Goal: Use online tool/utility: Utilize a website feature to perform a specific function

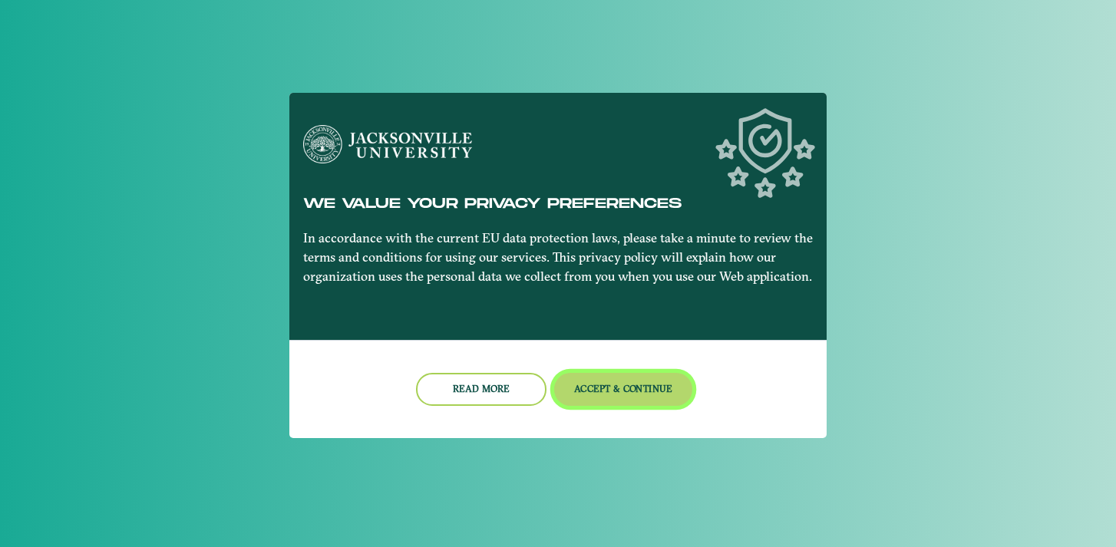
click at [600, 403] on button "Accept & Continue" at bounding box center [623, 389] width 139 height 33
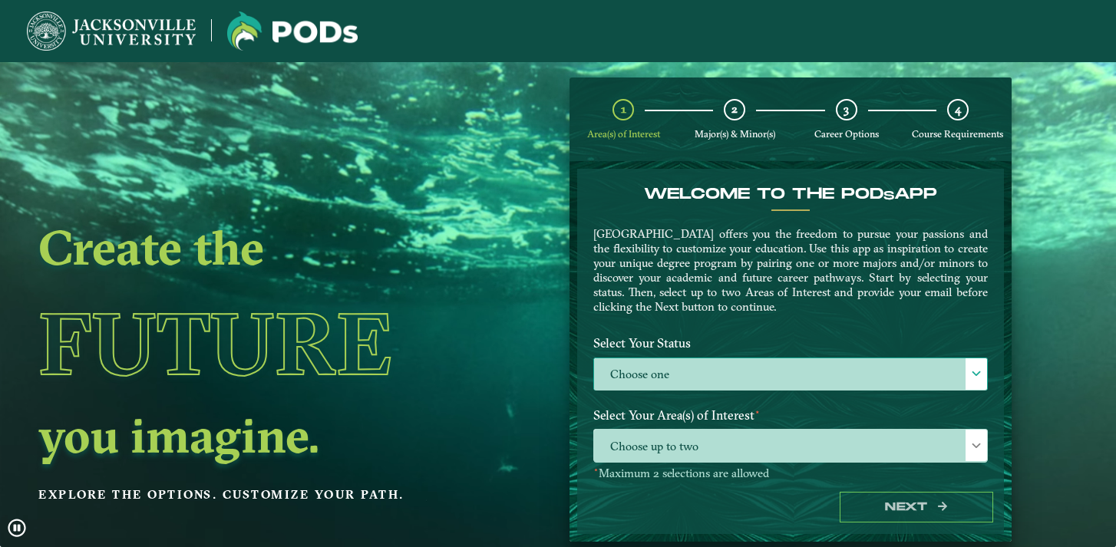
click at [717, 375] on label "Choose one" at bounding box center [790, 375] width 393 height 33
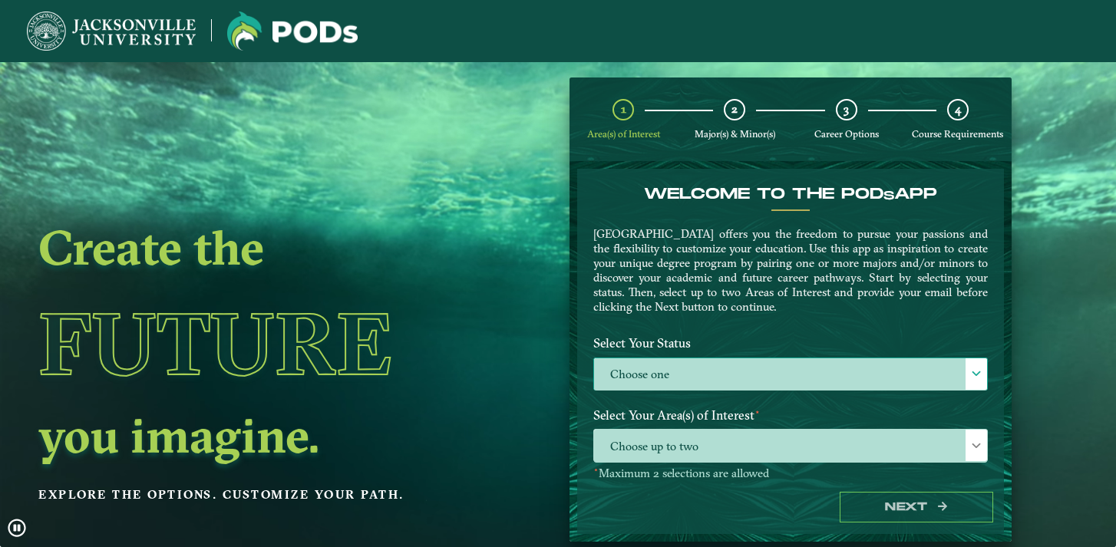
scroll to position [8, 63]
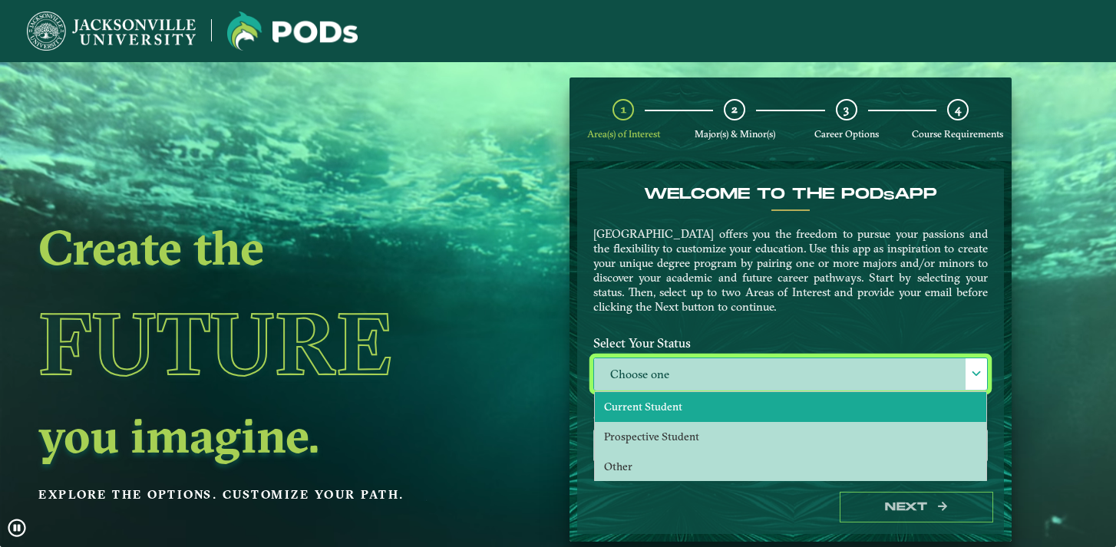
click at [708, 402] on li "Current Student" at bounding box center [791, 407] width 392 height 30
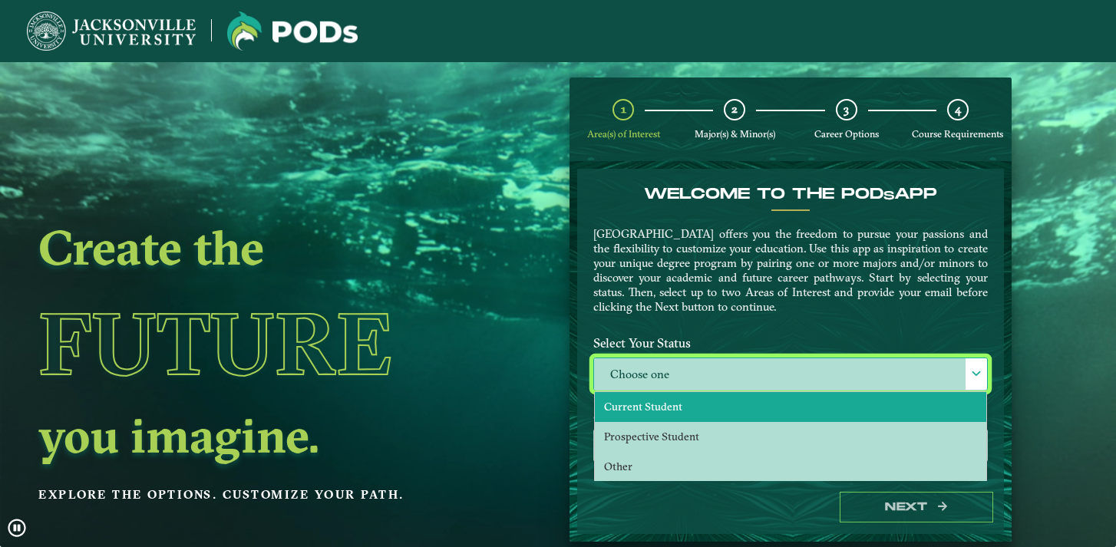
select select "[object Object]"
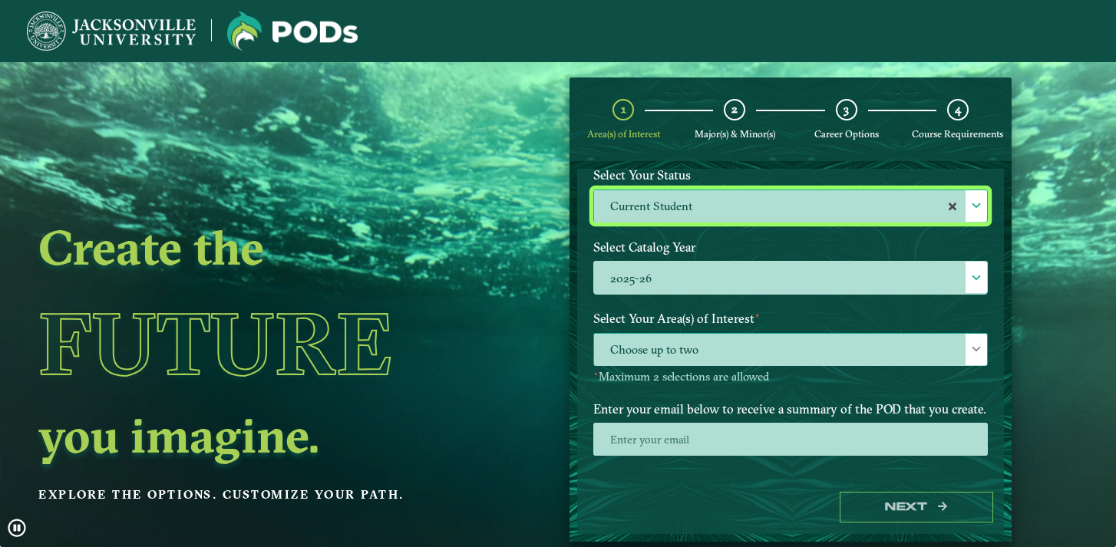
scroll to position [169, 0]
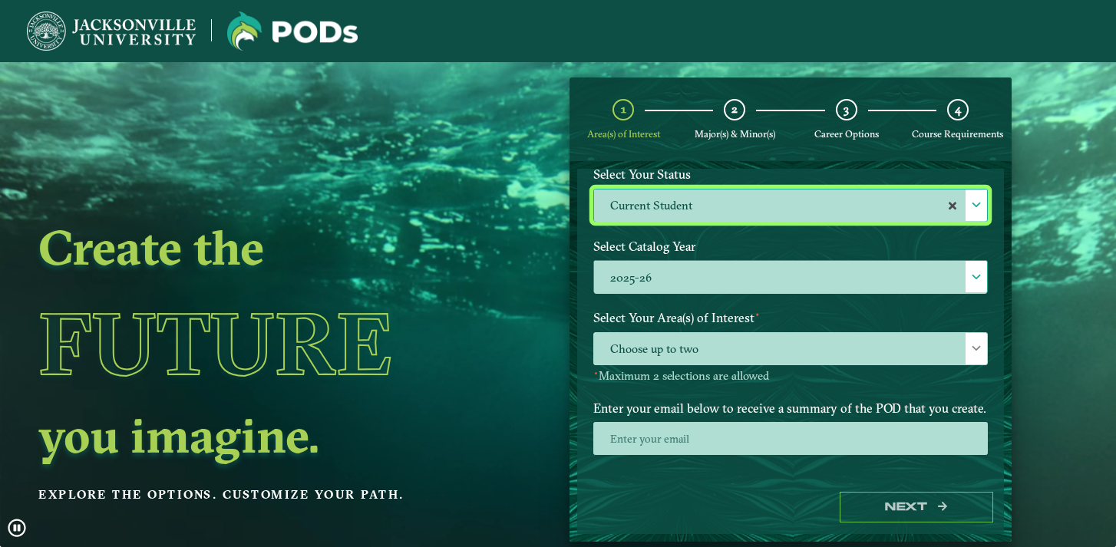
click at [715, 286] on label "2025-26" at bounding box center [790, 277] width 393 height 33
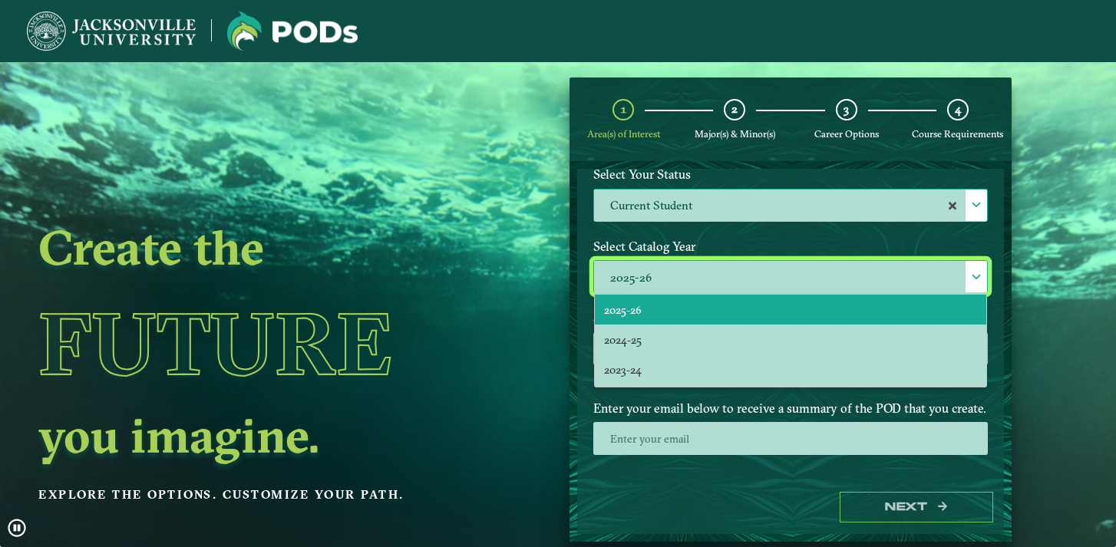
scroll to position [8, 63]
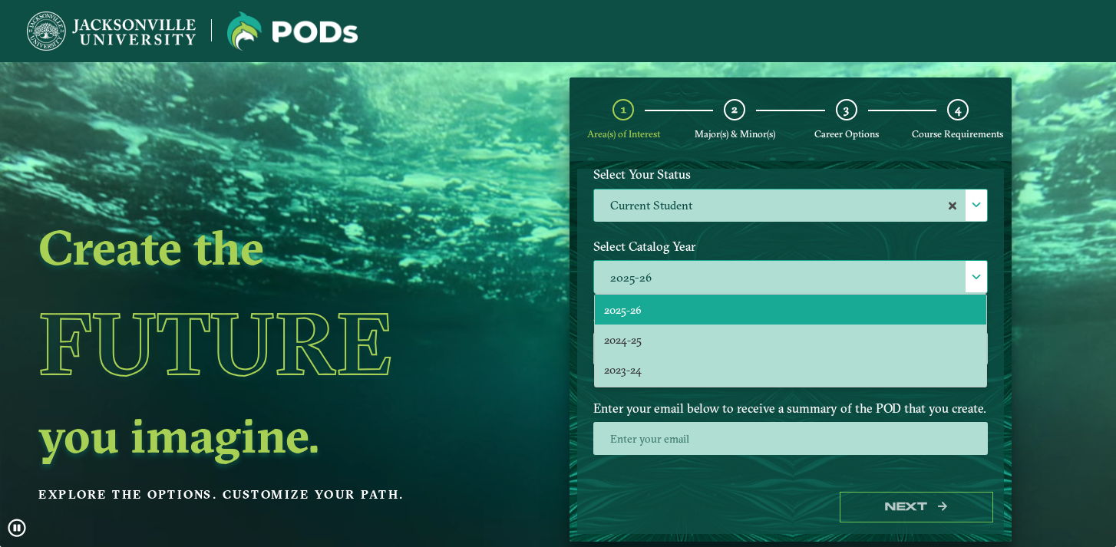
click at [715, 287] on label "2025-26" at bounding box center [790, 277] width 393 height 33
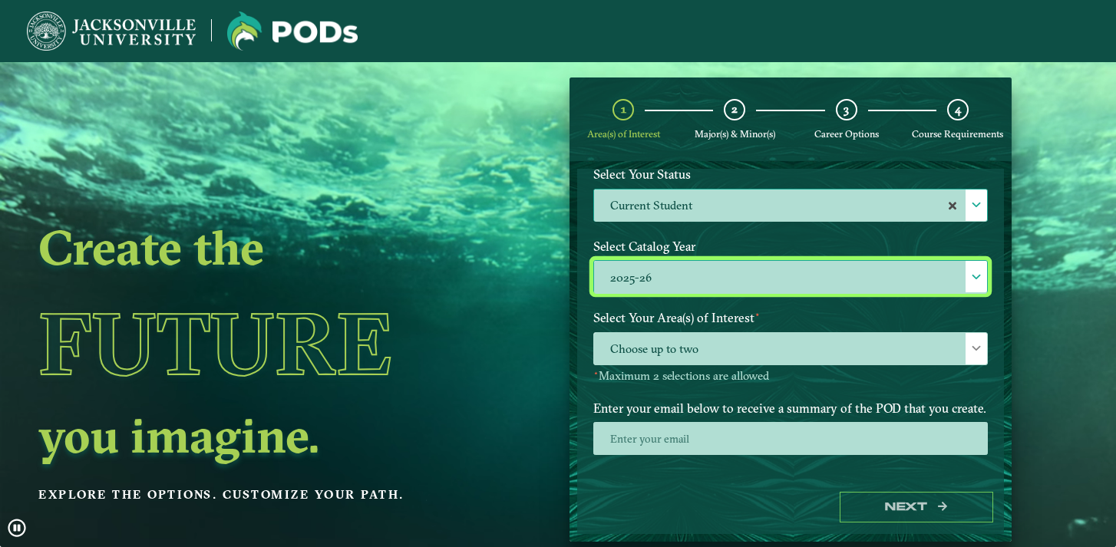
click at [715, 287] on label "2025-26" at bounding box center [790, 277] width 393 height 33
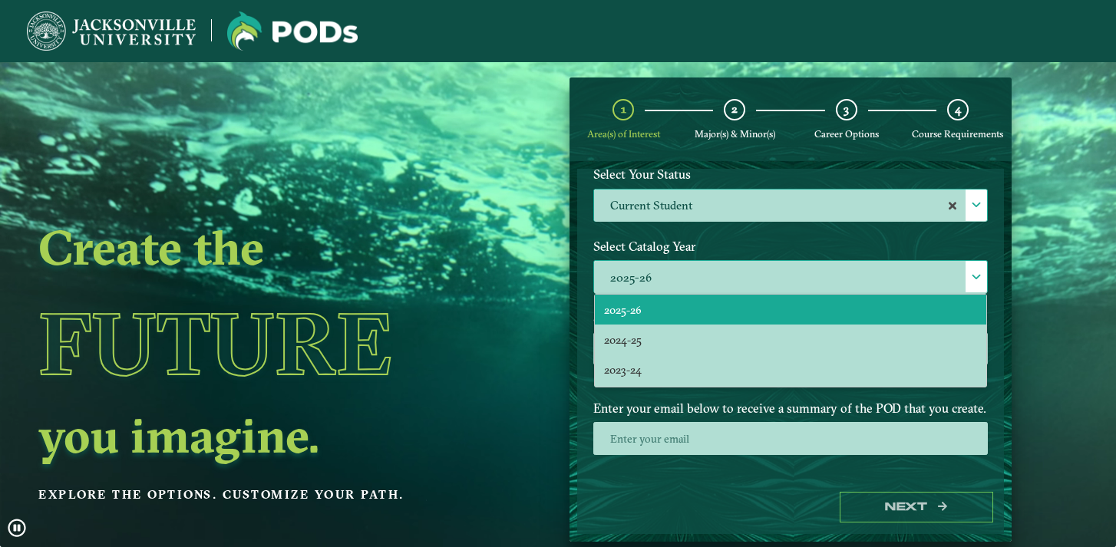
click at [726, 268] on label "2025-26" at bounding box center [790, 277] width 393 height 33
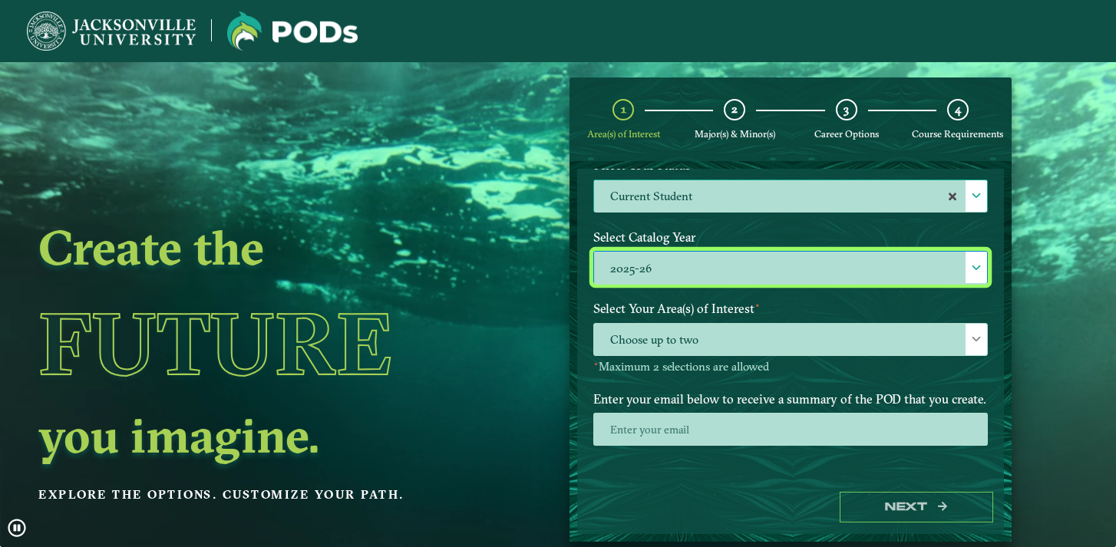
scroll to position [24, 0]
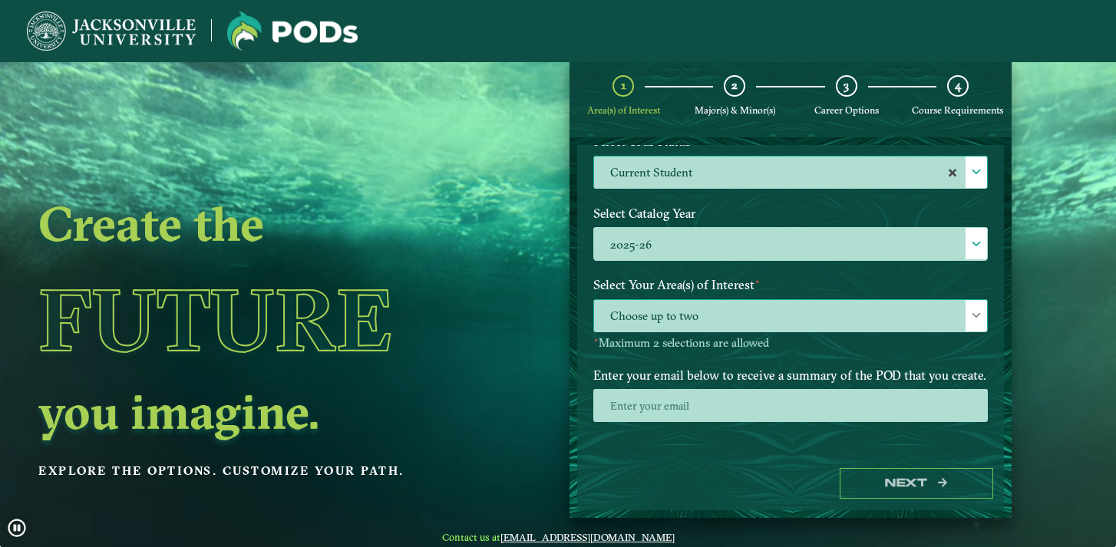
click at [713, 322] on span "Choose up to two" at bounding box center [790, 316] width 393 height 33
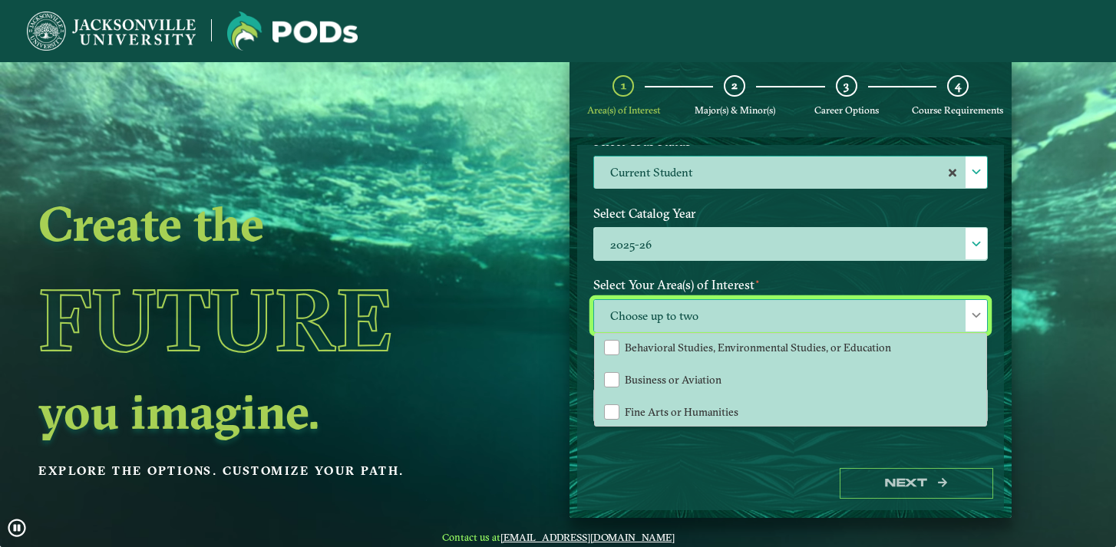
scroll to position [0, 0]
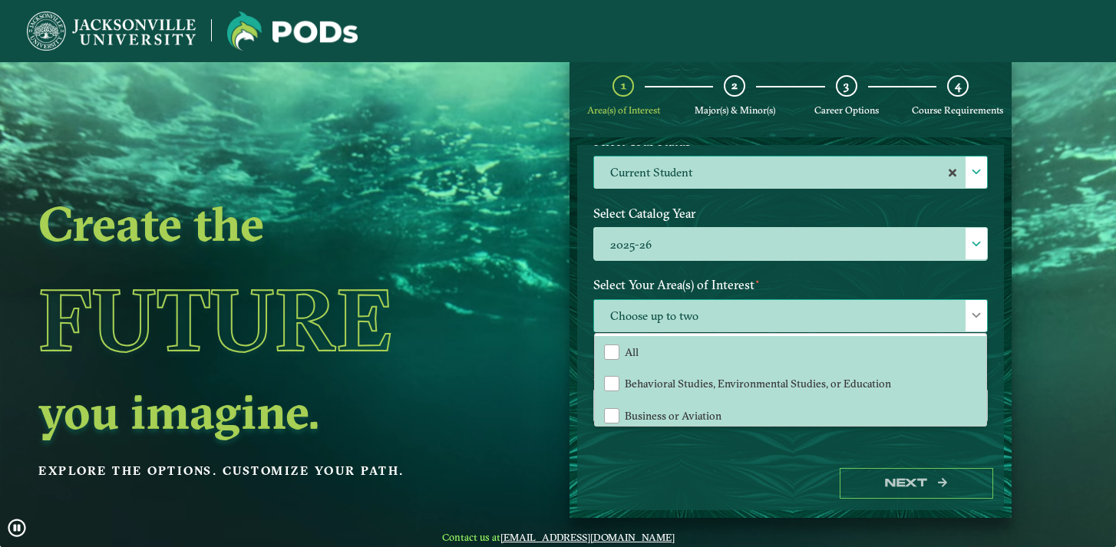
click at [705, 321] on span "Choose up to two" at bounding box center [790, 316] width 393 height 33
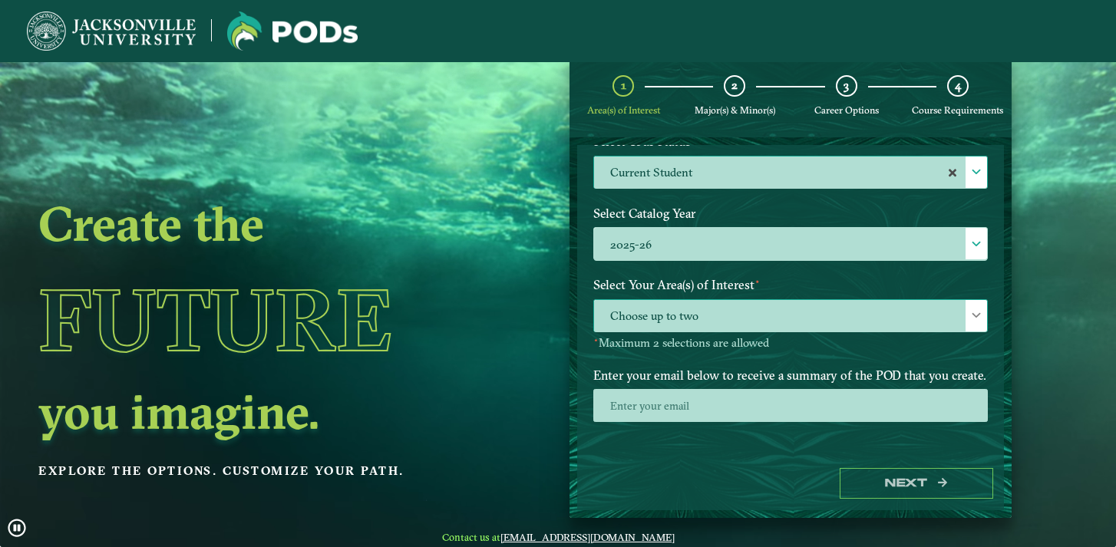
click at [703, 325] on span "Choose up to two" at bounding box center [790, 316] width 393 height 33
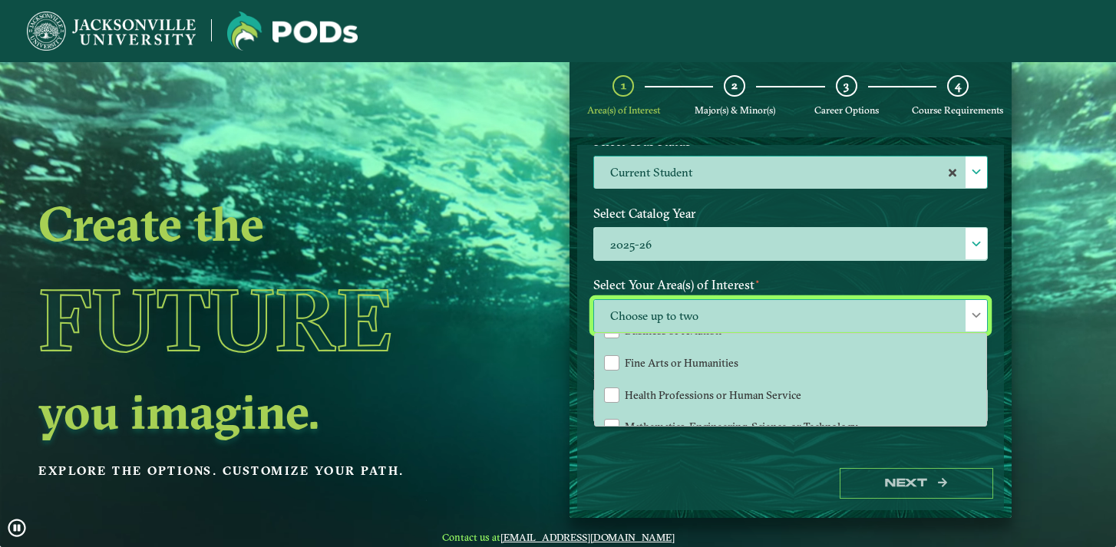
scroll to position [77, 0]
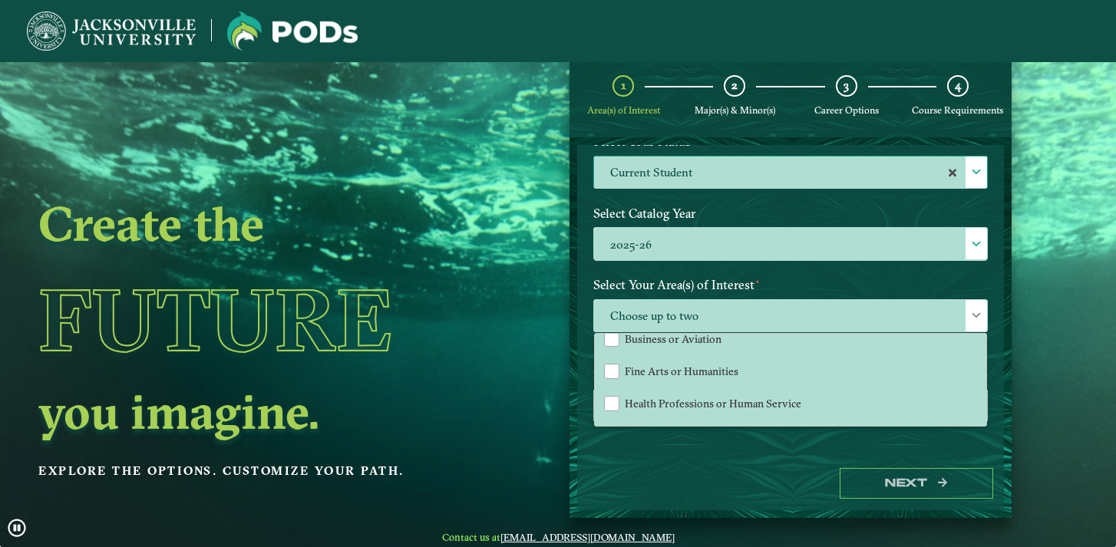
click at [683, 283] on label "Select Your Area(s) of Interest ⋆" at bounding box center [791, 285] width 418 height 28
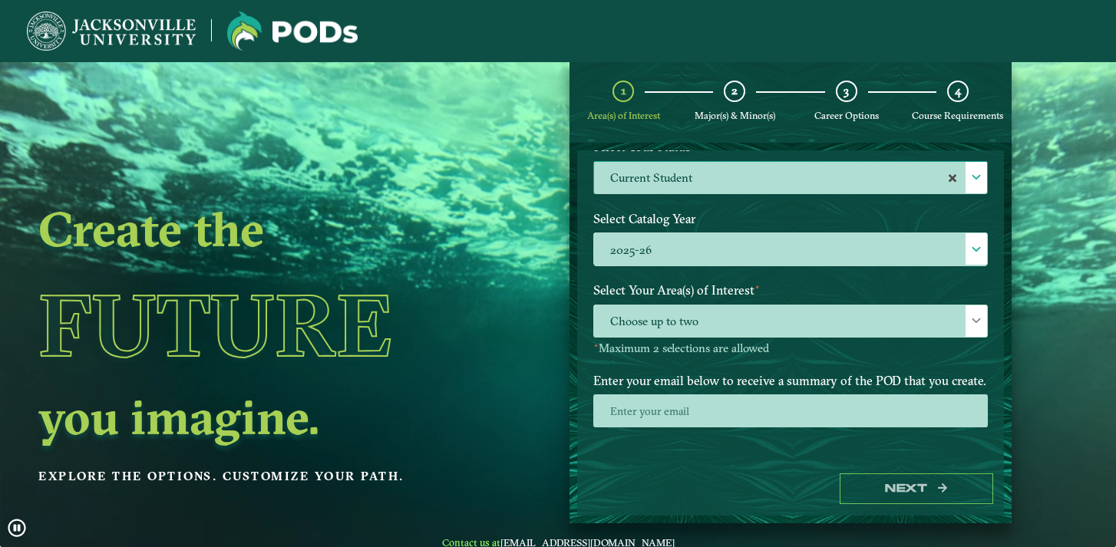
scroll to position [20, 0]
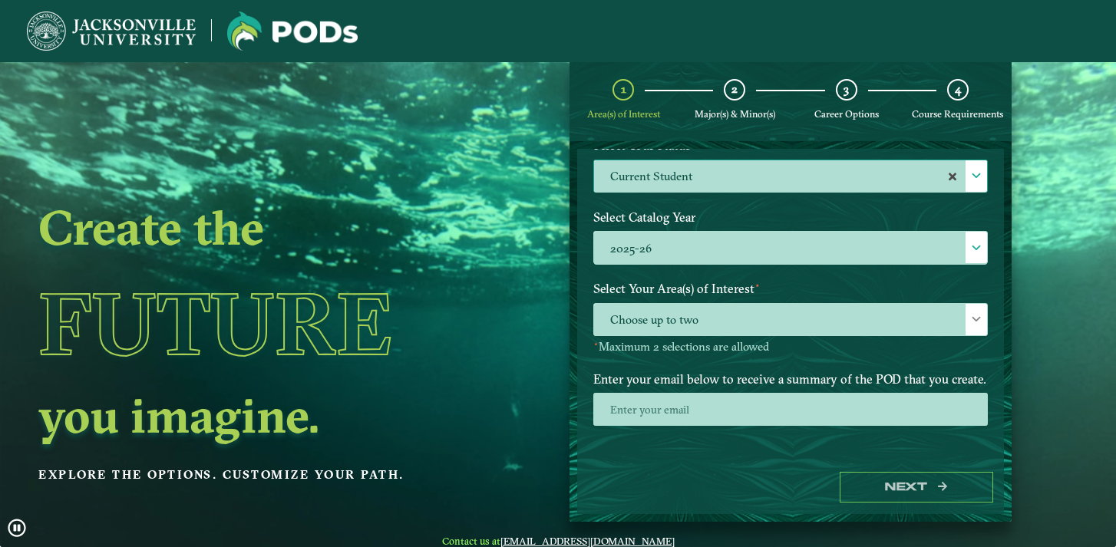
click at [671, 334] on p-multiselect "Choose up to two" at bounding box center [791, 332] width 395 height 15
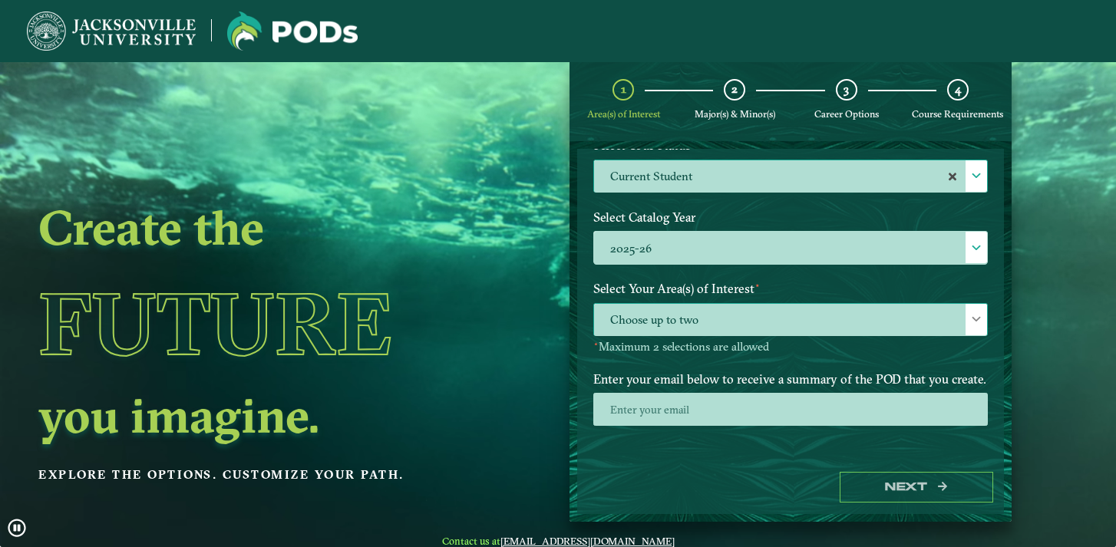
click at [670, 326] on span "Choose up to two" at bounding box center [790, 320] width 393 height 33
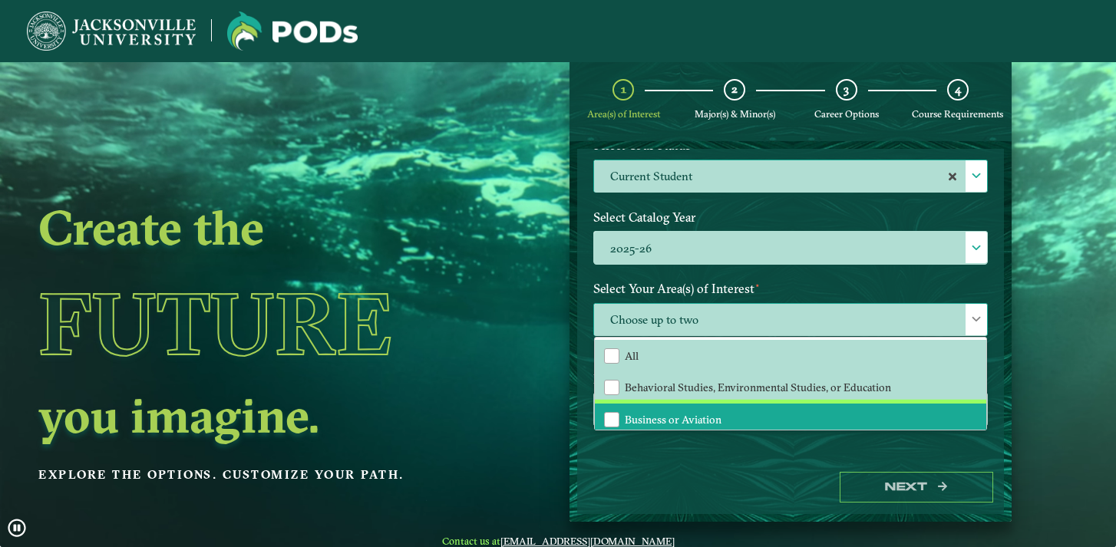
click at [667, 418] on span "Business or Aviation" at bounding box center [673, 420] width 97 height 14
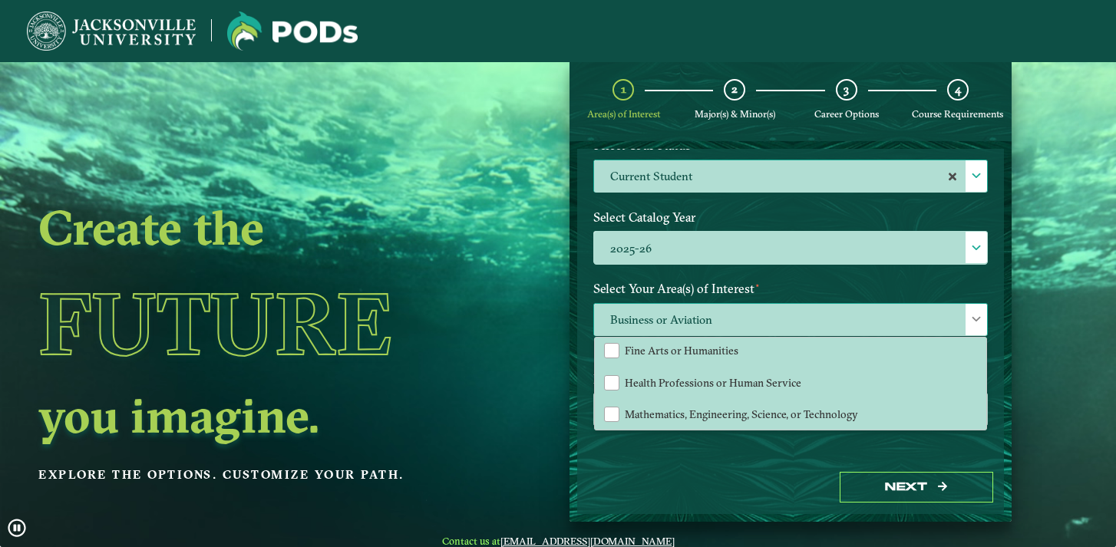
scroll to position [45, 0]
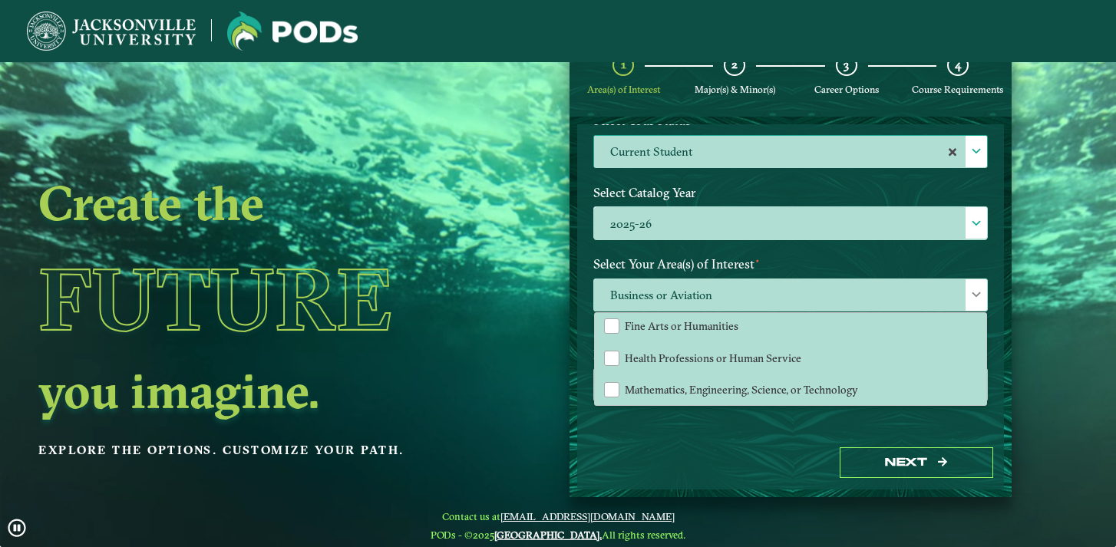
click at [798, 428] on div "Welcome to the POD s app [GEOGRAPHIC_DATA] offers you the freedom to pursue you…" at bounding box center [790, 280] width 427 height 312
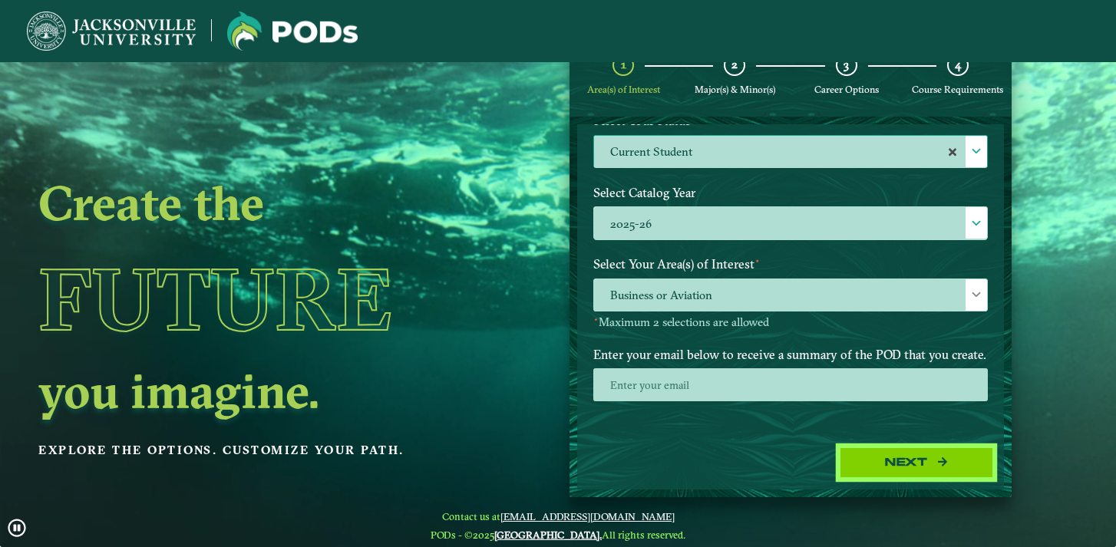
click at [884, 462] on button "Next" at bounding box center [917, 463] width 154 height 31
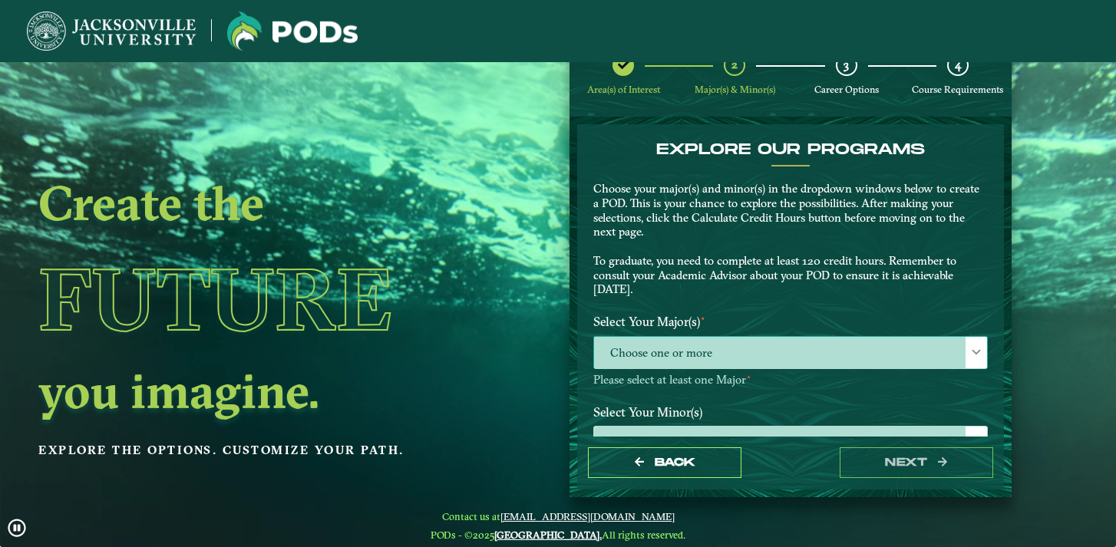
scroll to position [1, 0]
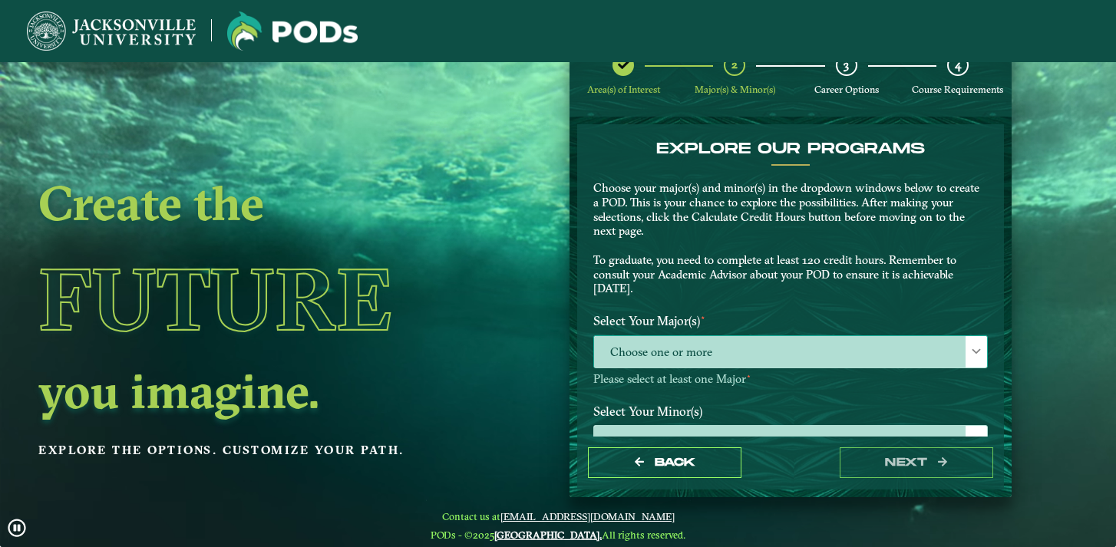
click at [691, 357] on span "Choose one or more" at bounding box center [790, 352] width 393 height 33
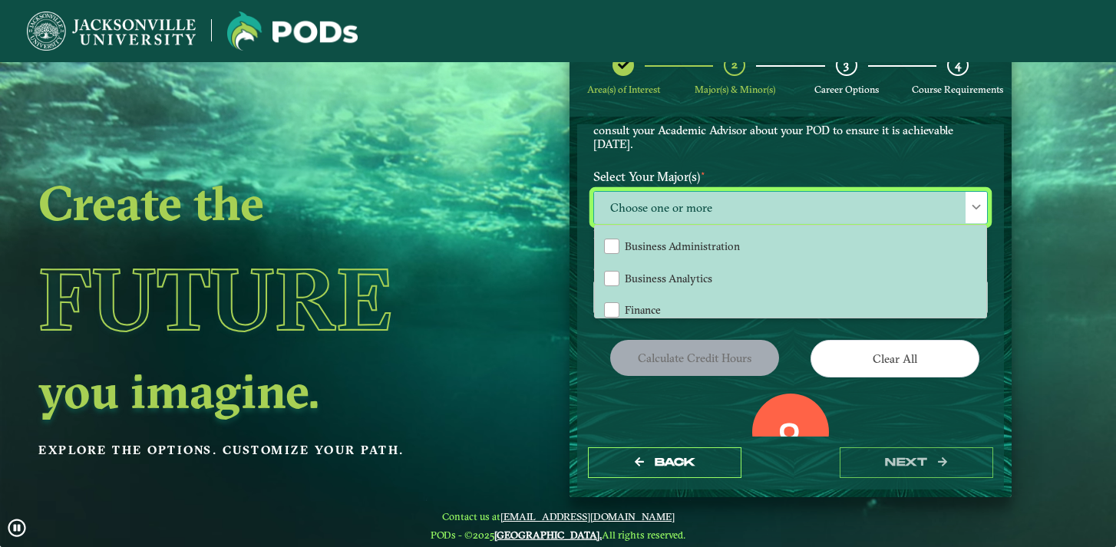
scroll to position [98, 0]
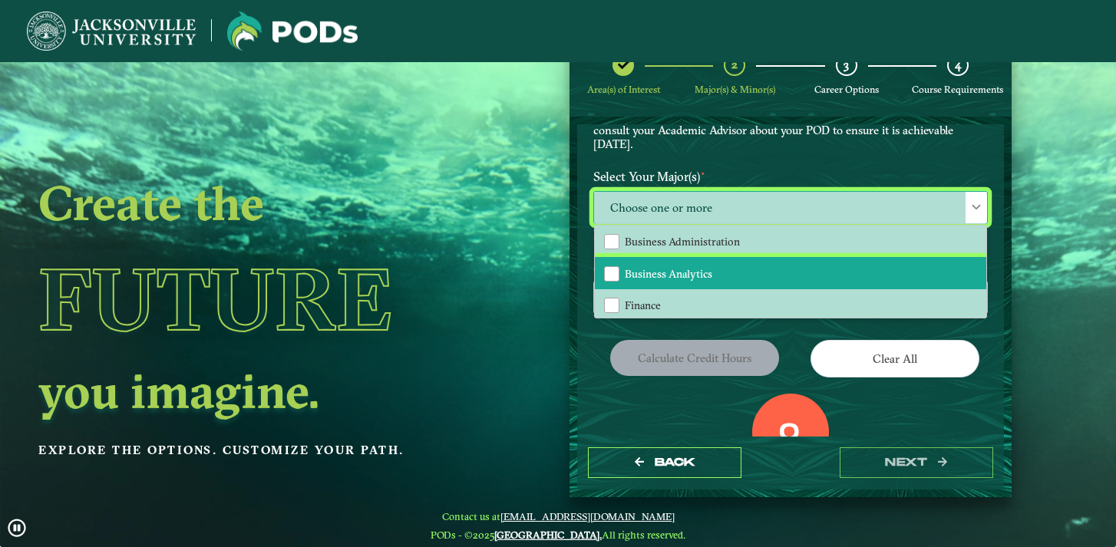
click at [690, 273] on span "Business Analytics" at bounding box center [669, 274] width 88 height 14
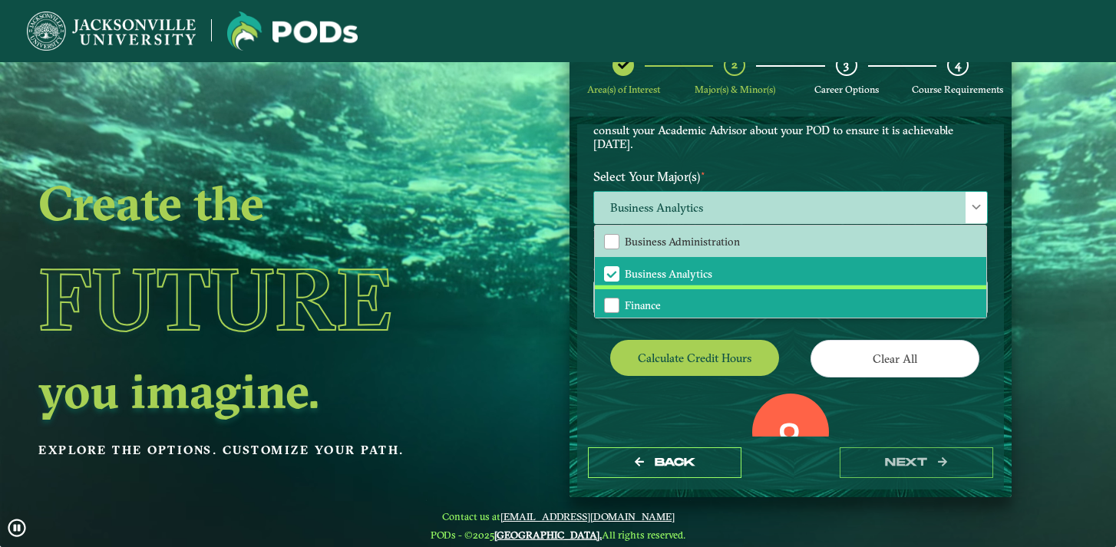
click at [686, 305] on li "Finance" at bounding box center [791, 305] width 392 height 32
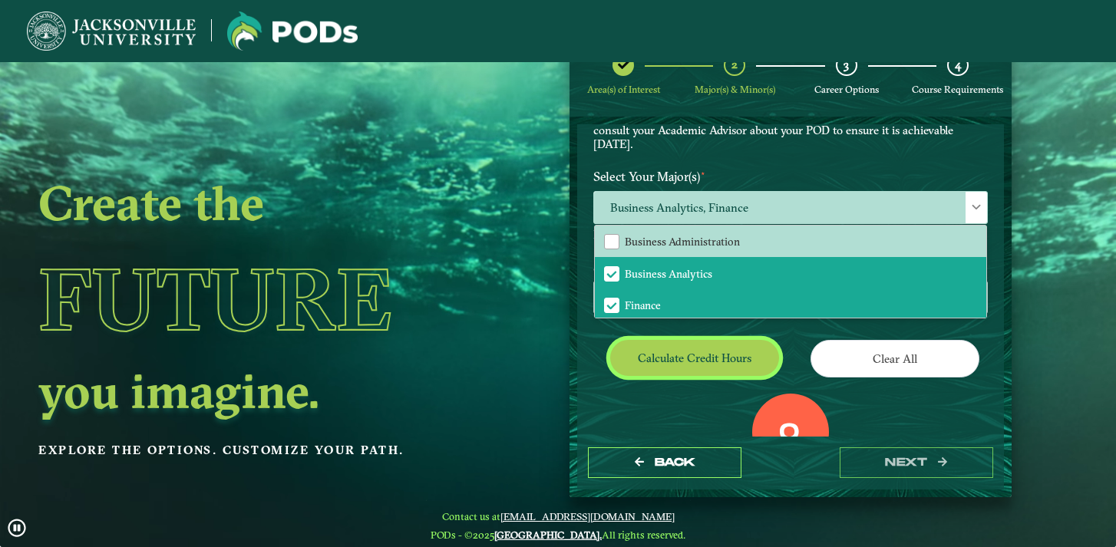
click at [749, 361] on button "Calculate credit hours" at bounding box center [694, 358] width 169 height 36
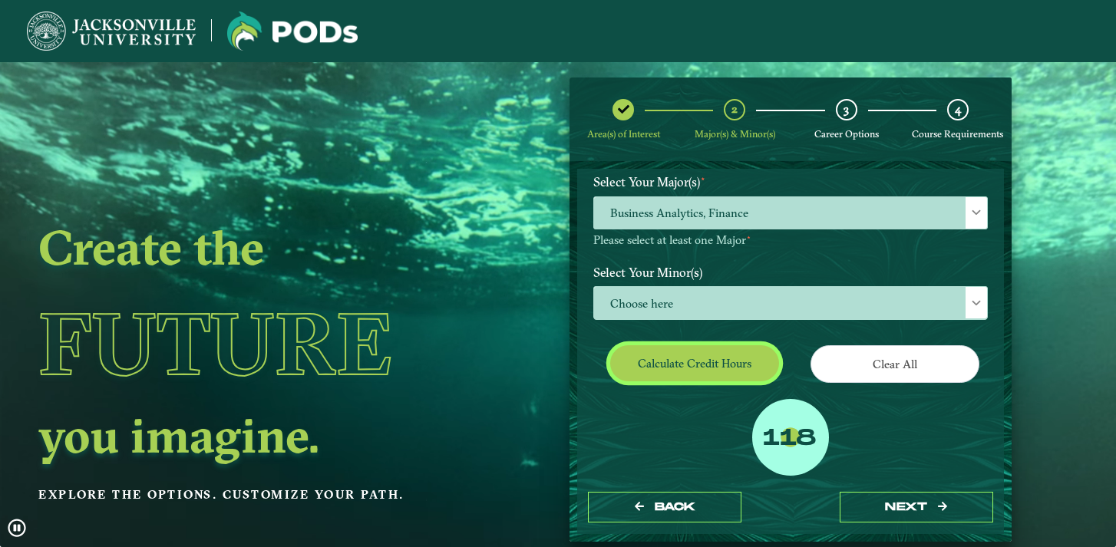
scroll to position [185, 0]
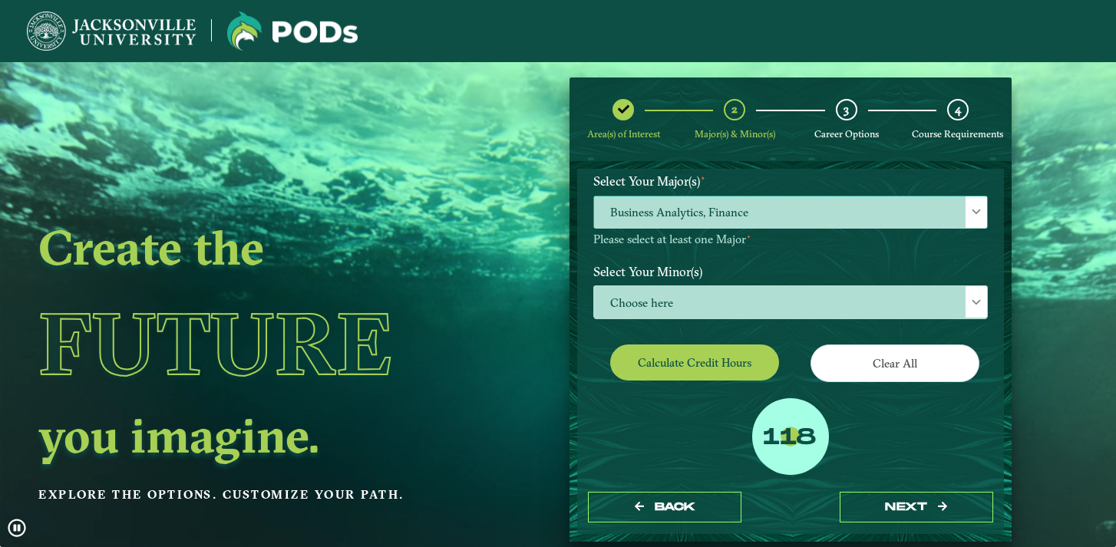
click at [785, 217] on span "Business Analytics, Finance" at bounding box center [790, 213] width 393 height 33
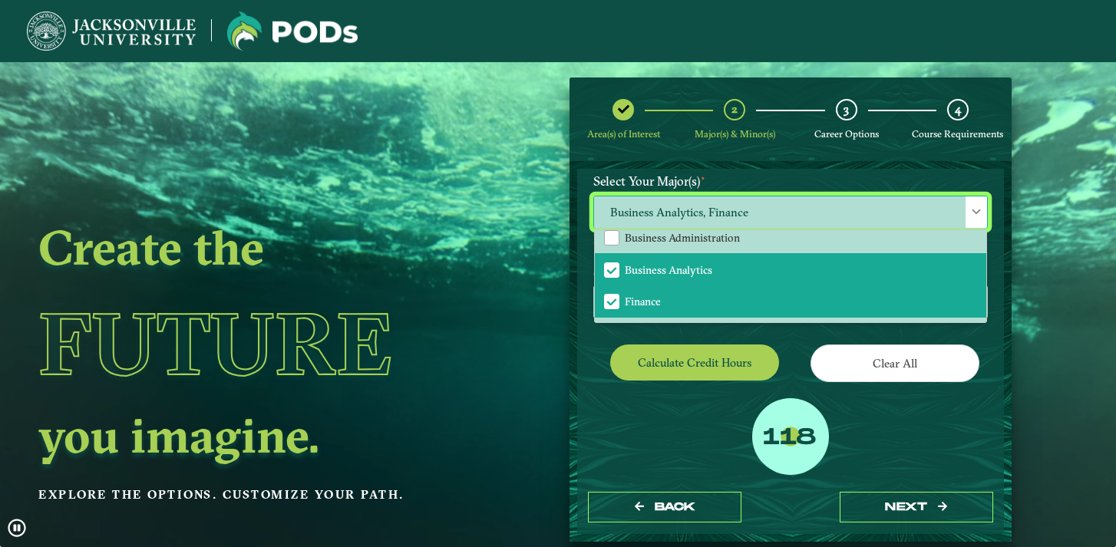
scroll to position [109, 0]
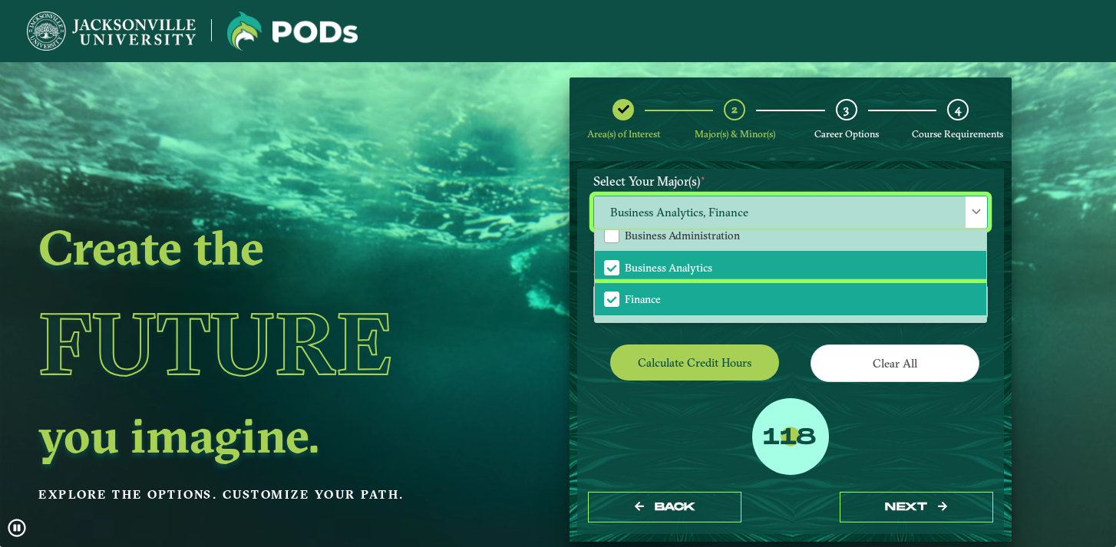
click at [706, 299] on li "Finance" at bounding box center [791, 299] width 392 height 32
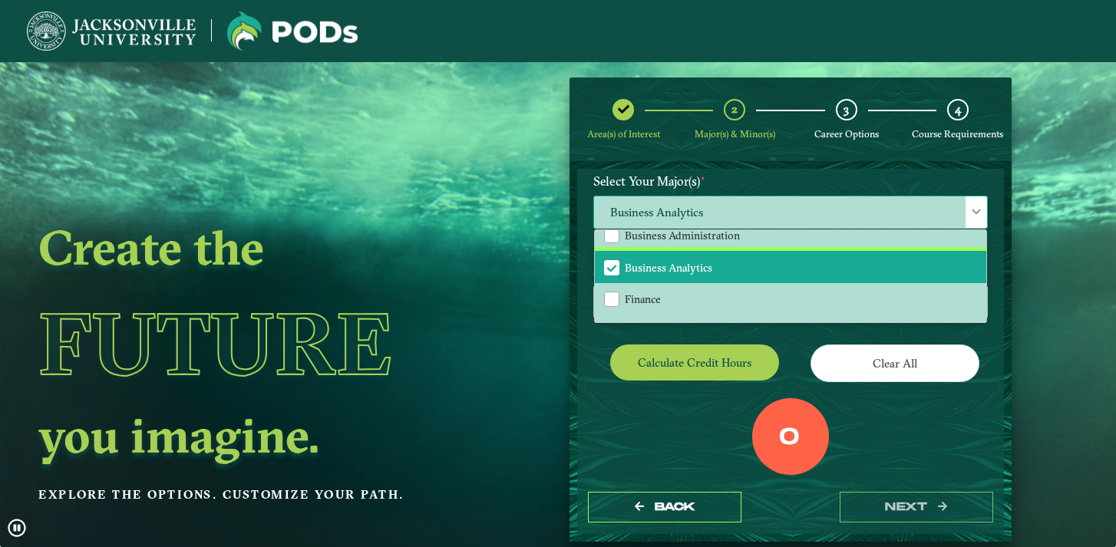
click at [706, 273] on li "Business Analytics" at bounding box center [791, 267] width 392 height 32
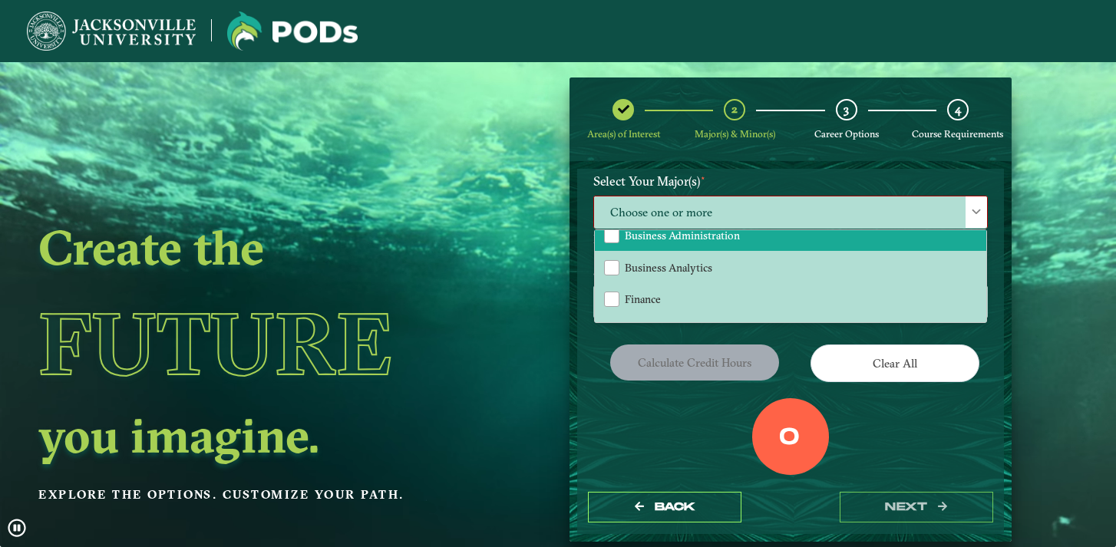
click at [706, 241] on li "Business Administration" at bounding box center [791, 236] width 392 height 32
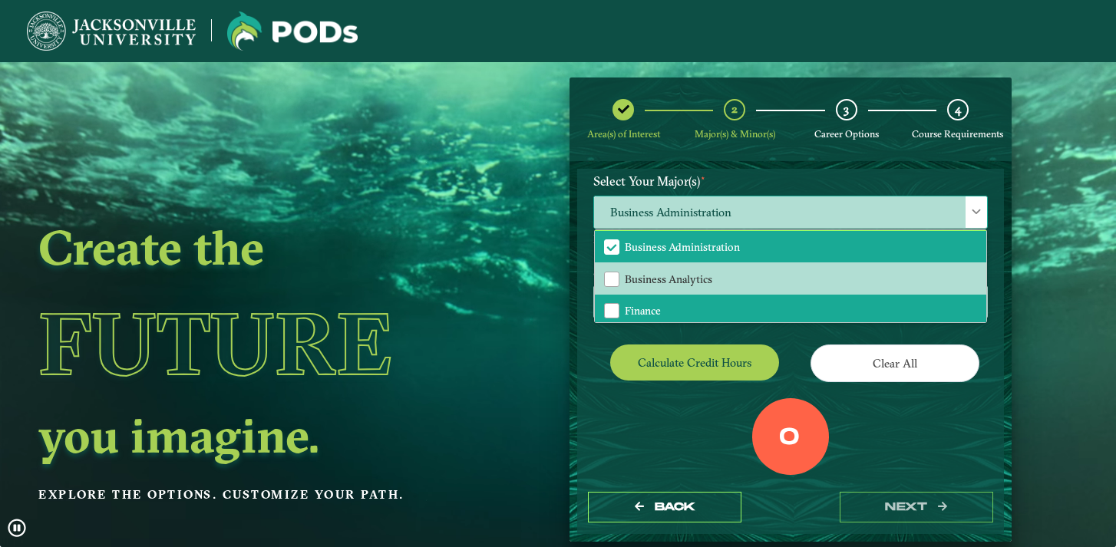
scroll to position [97, 0]
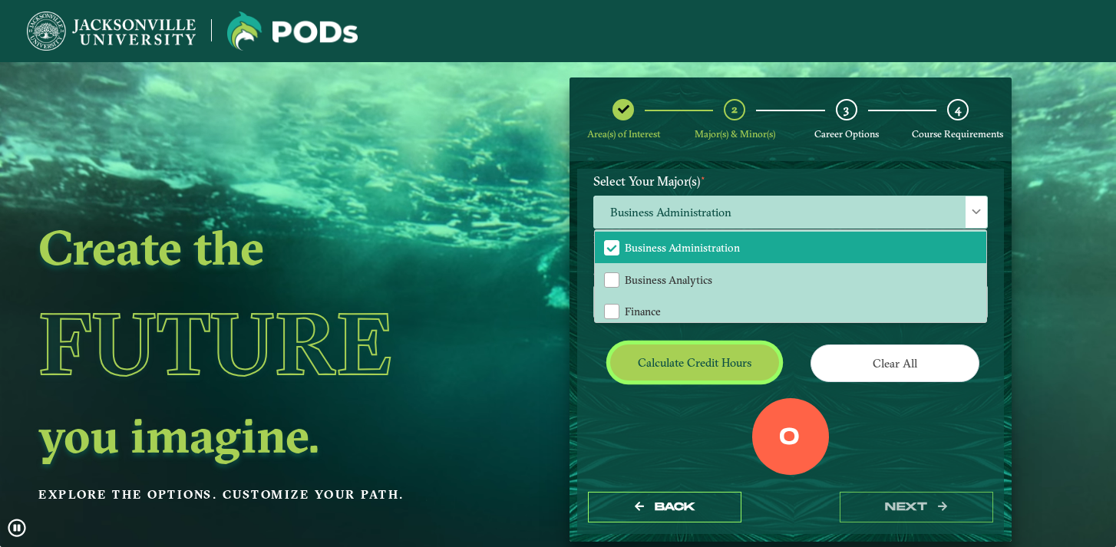
click at [670, 362] on button "Calculate credit hours" at bounding box center [694, 363] width 169 height 36
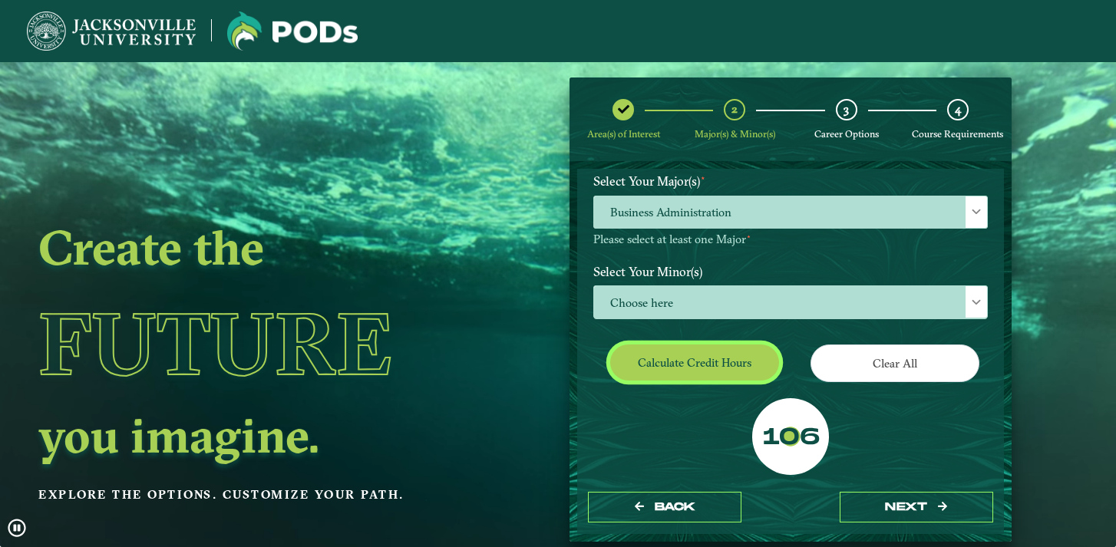
scroll to position [203, 0]
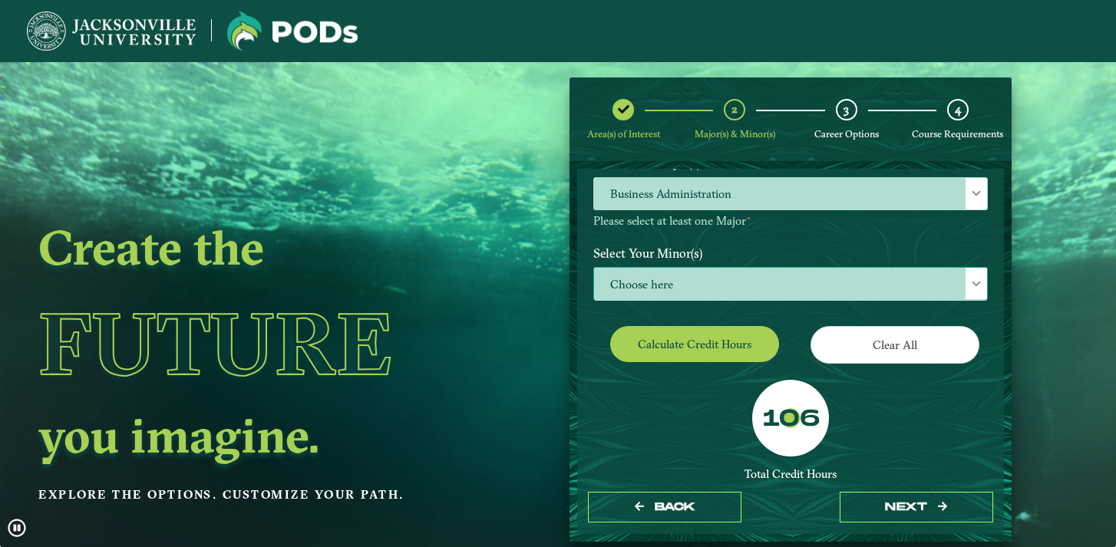
click at [731, 293] on span "Choose here" at bounding box center [790, 284] width 393 height 33
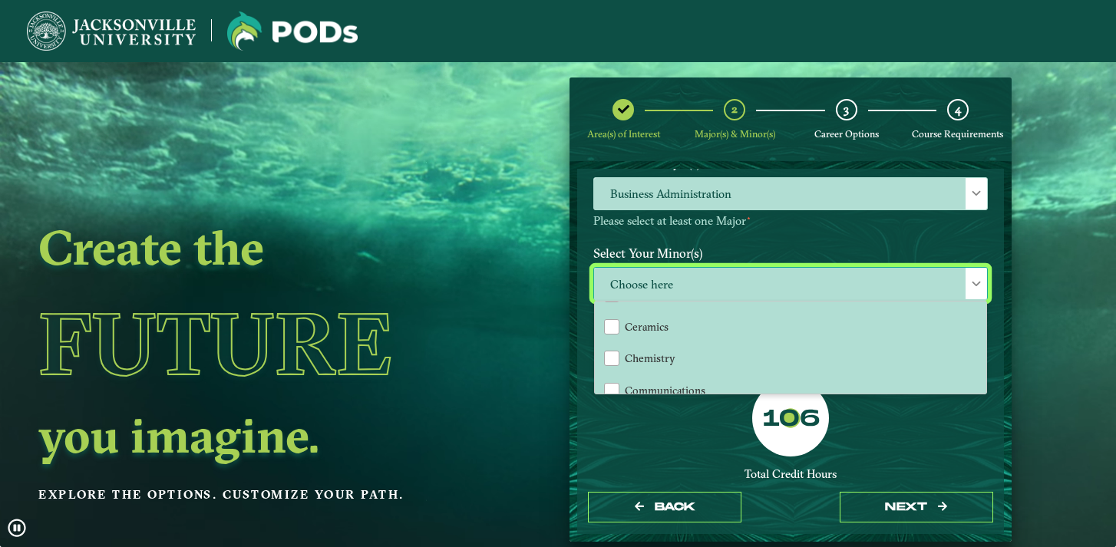
scroll to position [301, 0]
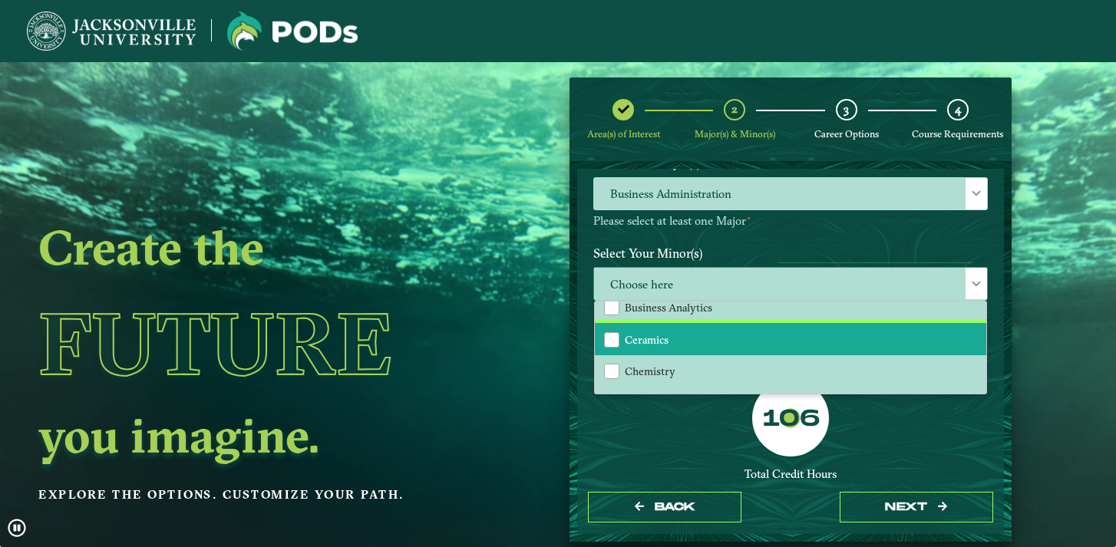
click at [731, 336] on li "Ceramics" at bounding box center [791, 339] width 392 height 32
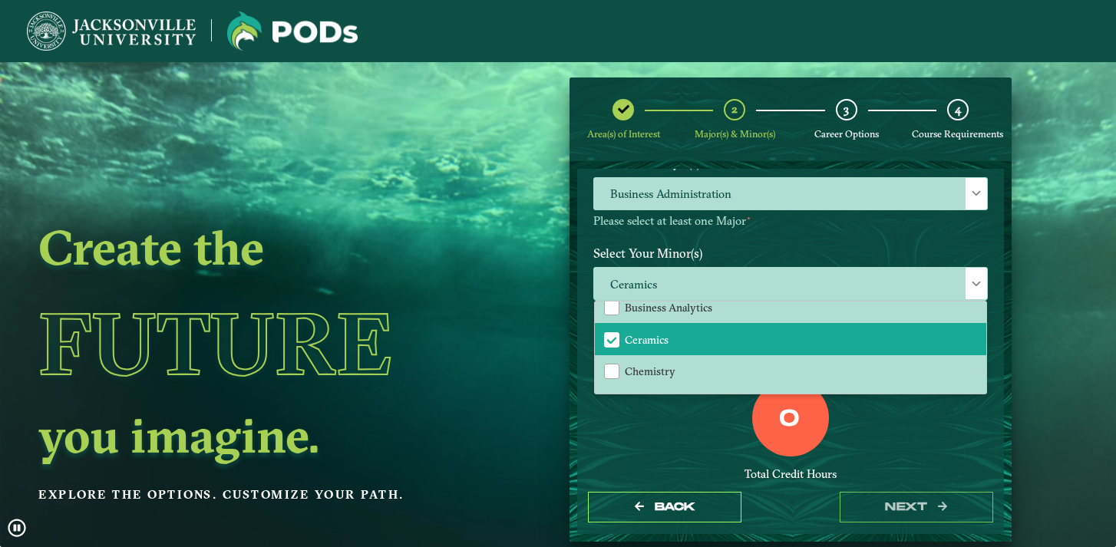
click at [707, 437] on div "0 Total Credit Hours" at bounding box center [791, 445] width 418 height 131
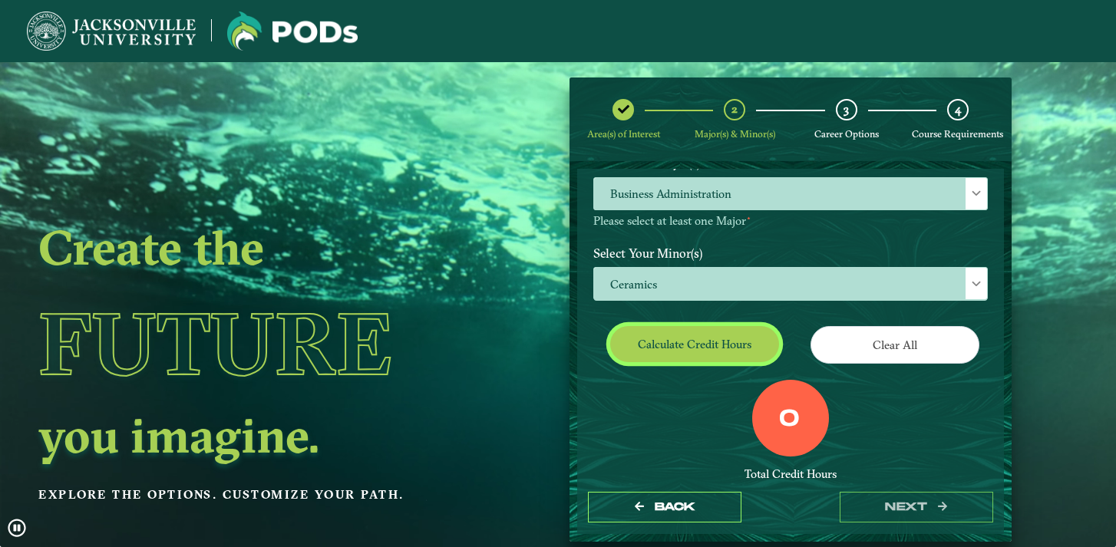
click at [726, 344] on button "Calculate credit hours" at bounding box center [694, 344] width 169 height 36
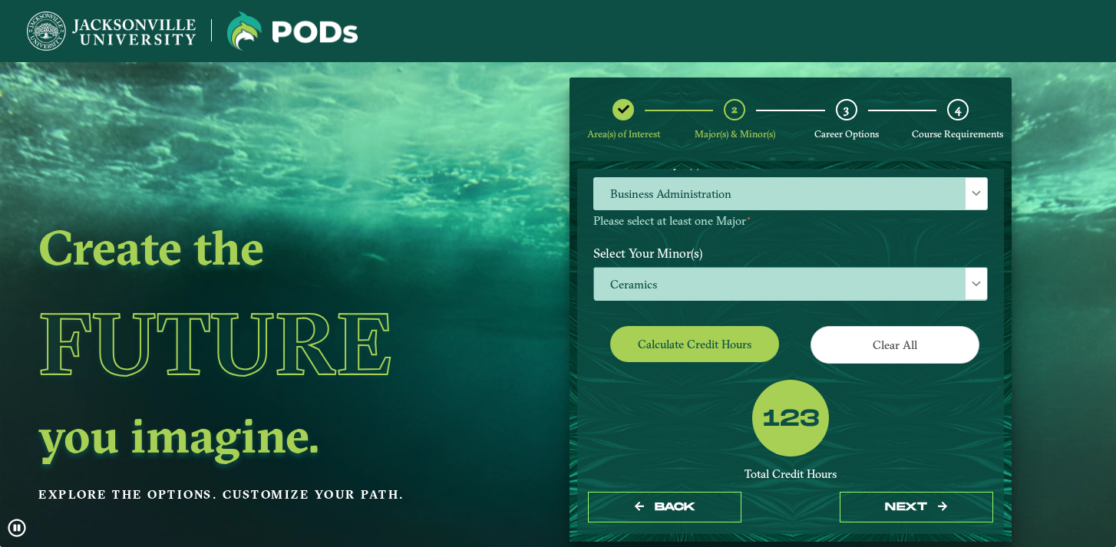
click at [714, 283] on span "Ceramics" at bounding box center [790, 284] width 393 height 33
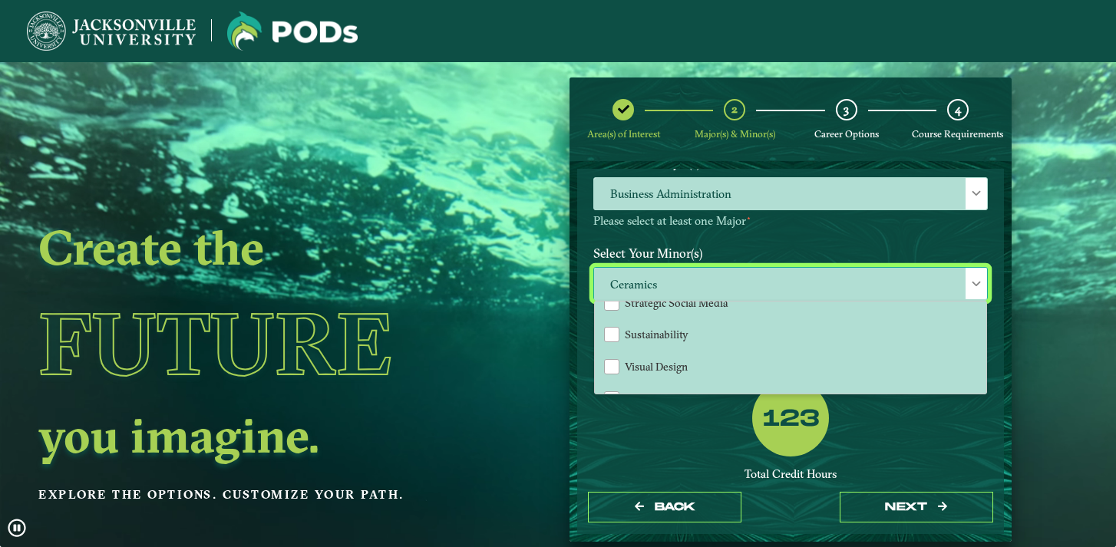
scroll to position [1652, 0]
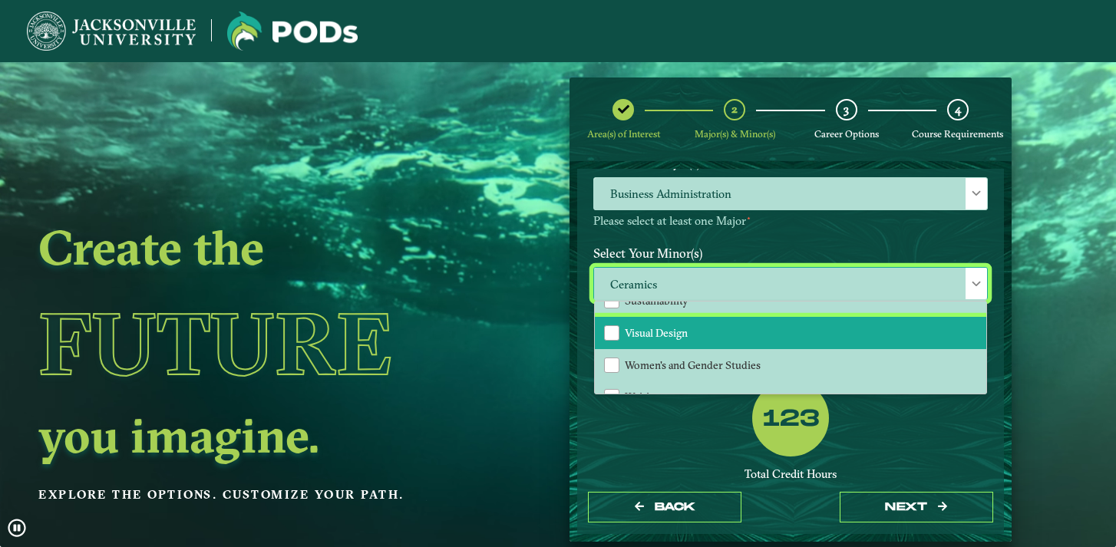
click at [727, 328] on li "Visual Design" at bounding box center [791, 333] width 392 height 32
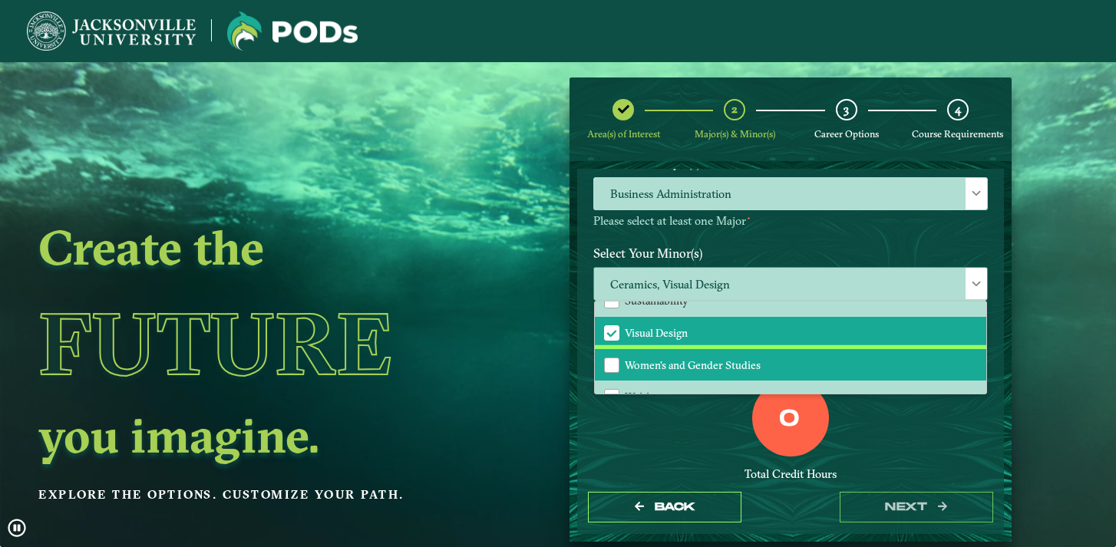
click at [706, 354] on li "Women's and Gender Studies" at bounding box center [791, 365] width 392 height 32
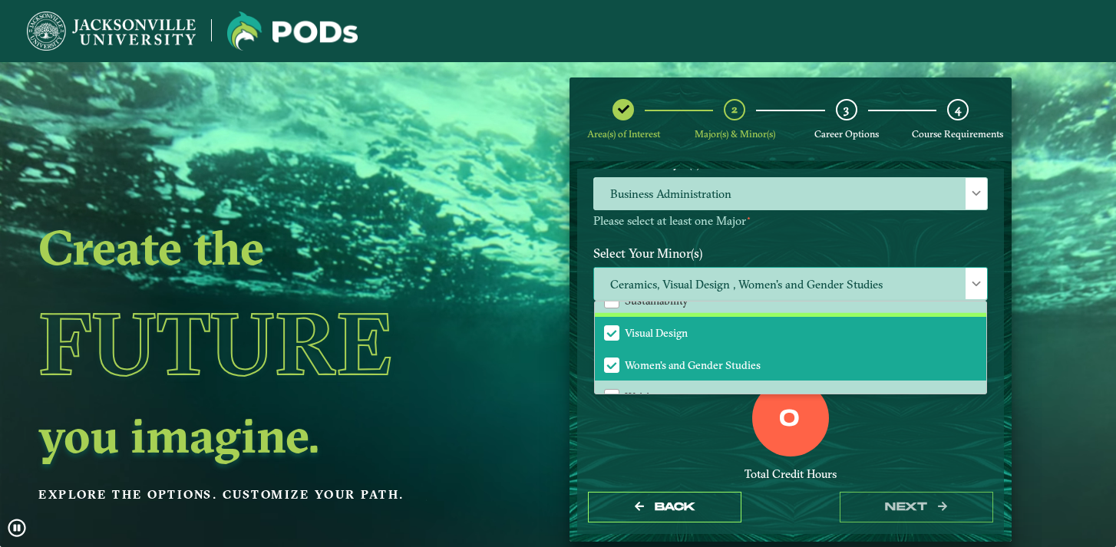
click at [706, 317] on li "Visual Design" at bounding box center [791, 333] width 392 height 32
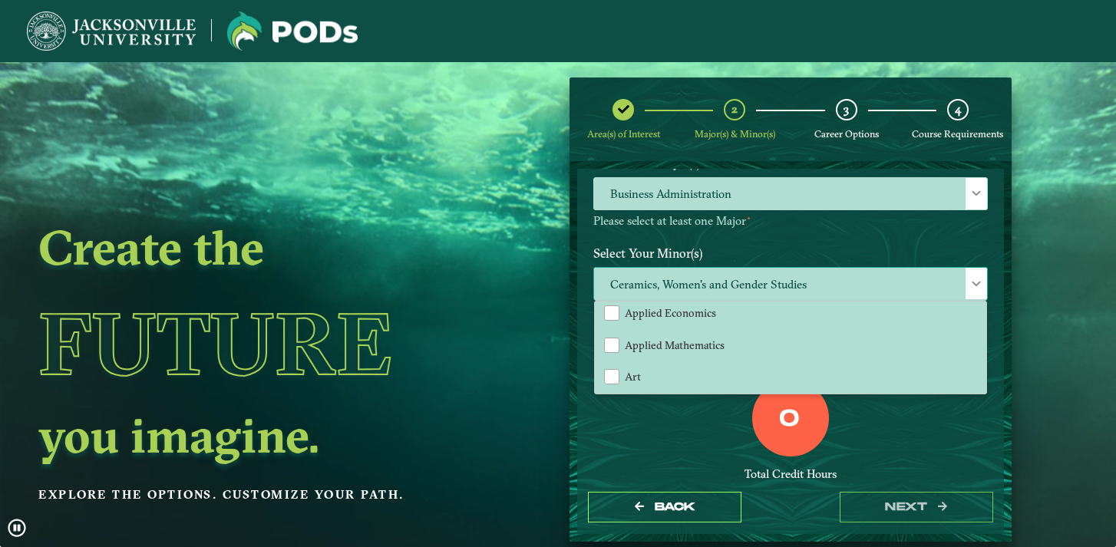
scroll to position [0, 0]
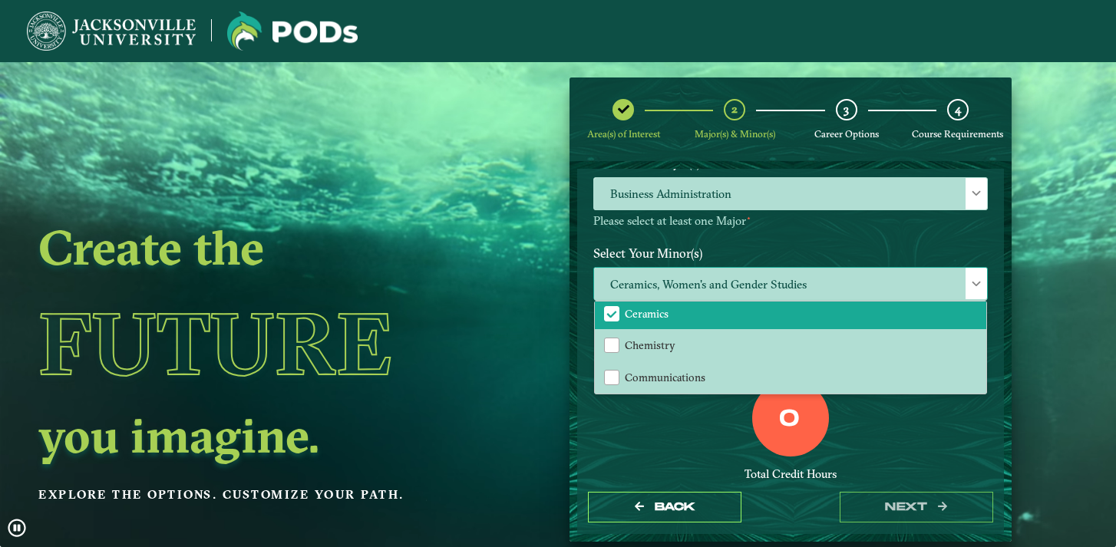
click at [742, 313] on li "Ceramics" at bounding box center [791, 313] width 392 height 32
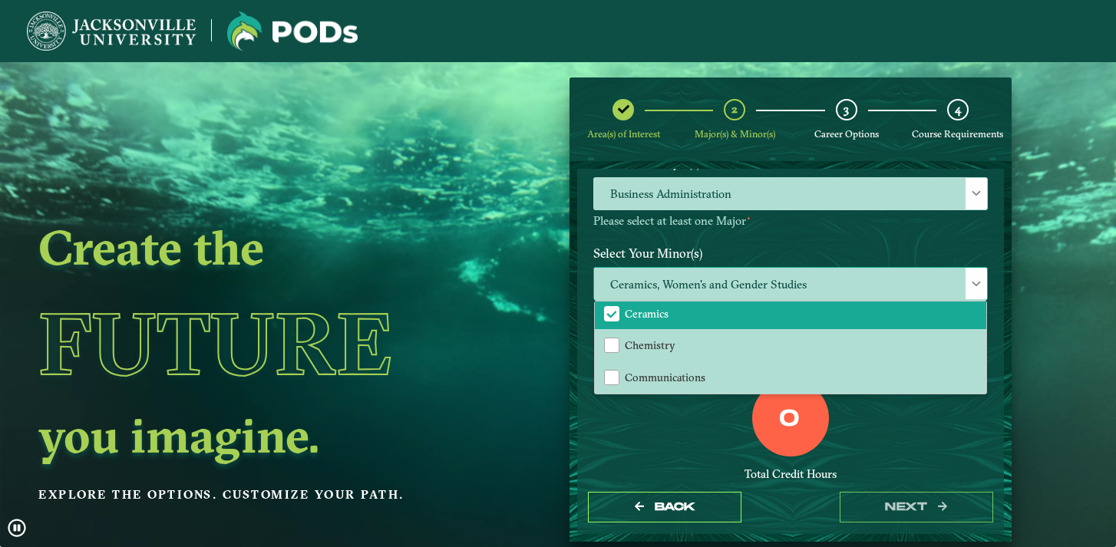
scroll to position [334, 0]
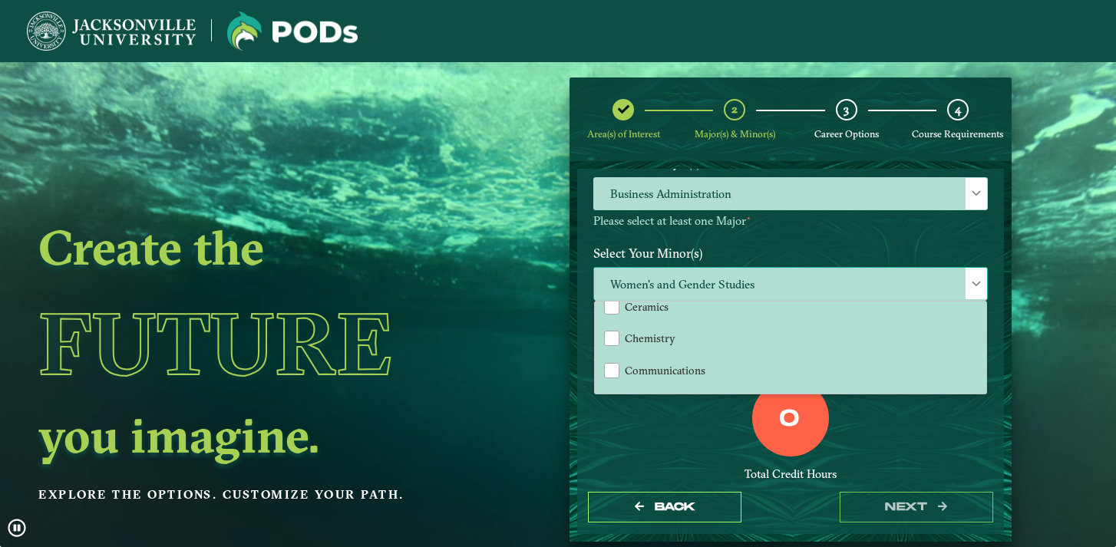
click at [754, 289] on span "Women's and Gender Studies" at bounding box center [790, 284] width 393 height 33
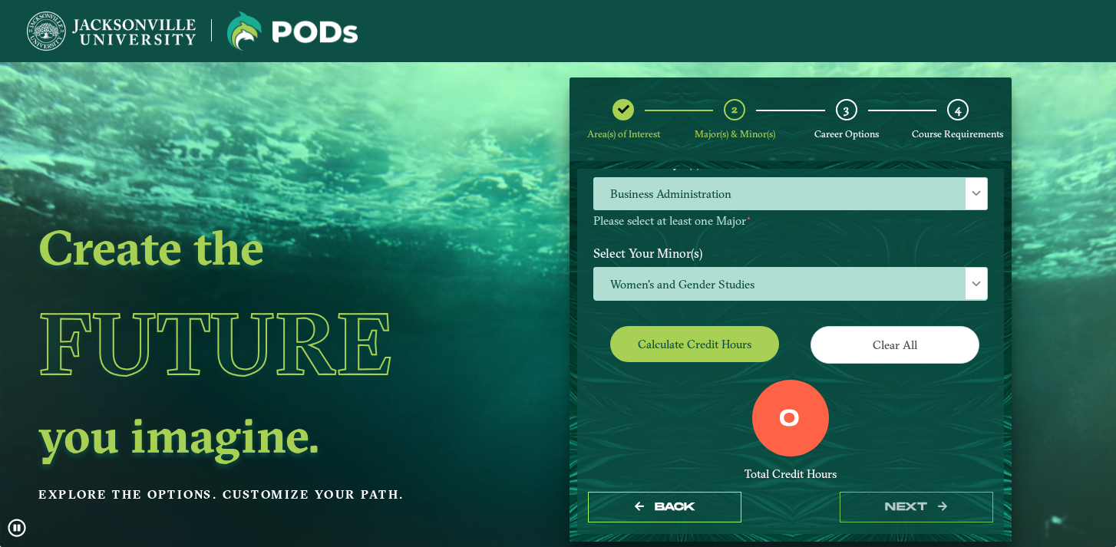
click at [680, 369] on div "EXPLORE OUR PROGRAMS Choose your major(s) and minor(s) in the dropdown windows …" at bounding box center [791, 246] width 395 height 529
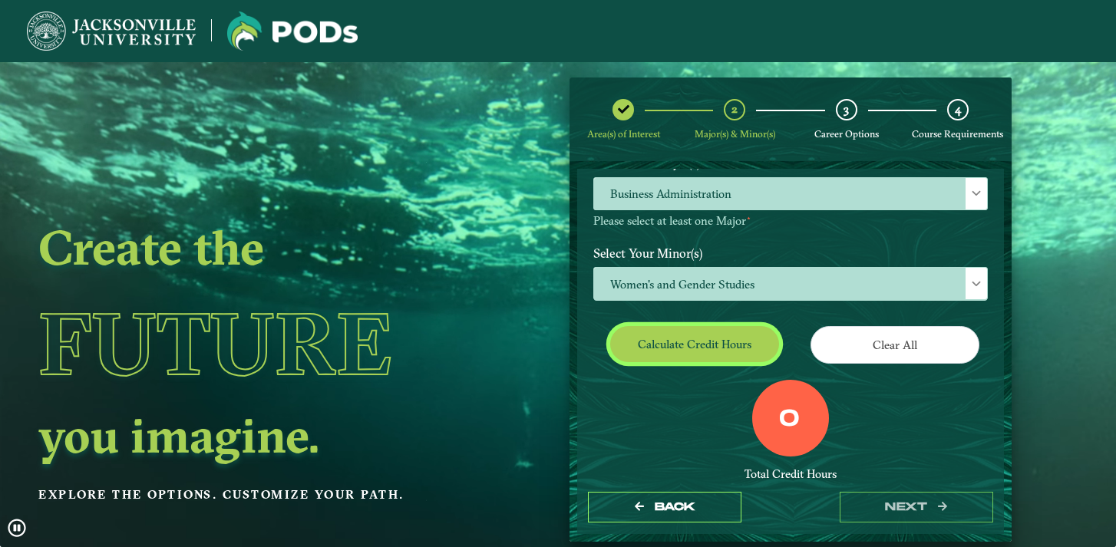
click at [680, 352] on button "Calculate credit hours" at bounding box center [694, 344] width 169 height 36
